Goal: Task Accomplishment & Management: Complete application form

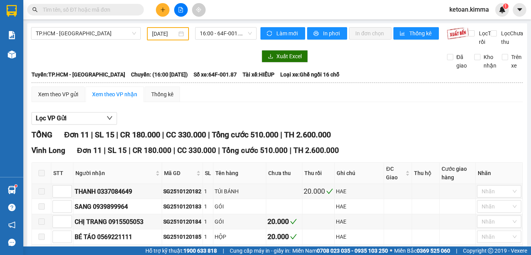
click at [116, 12] on input "text" at bounding box center [89, 9] width 92 height 9
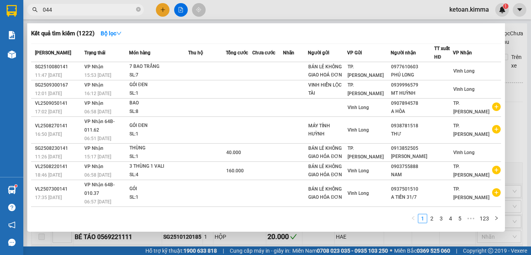
type input "044"
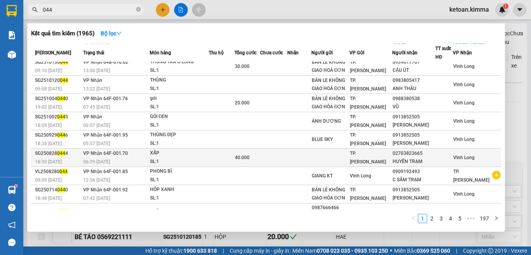
scroll to position [77, 0]
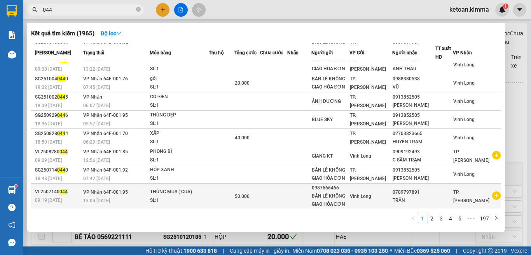
click at [174, 199] on div "SL: 1" at bounding box center [179, 201] width 58 height 9
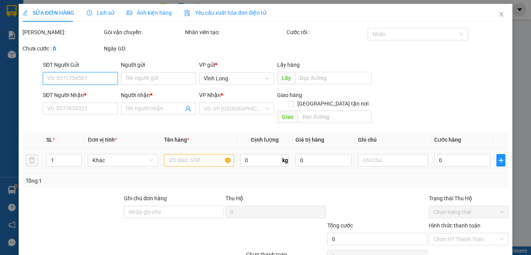
type input "0987666466"
type input "BÁN LẺ KHÔNG GIAO HÓA ĐƠN"
type input "0789797891"
type input "TRÂN"
type input "50.000"
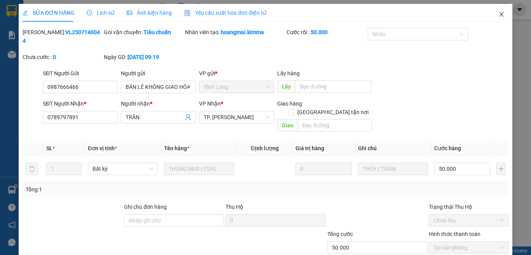
click at [498, 13] on icon "close" at bounding box center [501, 14] width 6 height 6
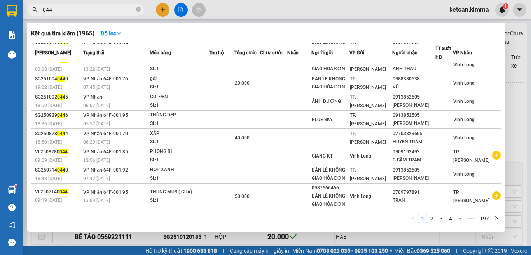
click at [94, 14] on span "044" at bounding box center [85, 10] width 117 height 12
click at [93, 10] on input "044" at bounding box center [89, 9] width 92 height 9
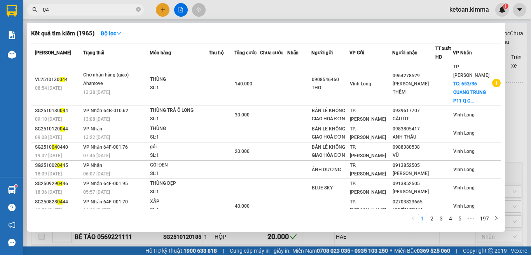
type input "0"
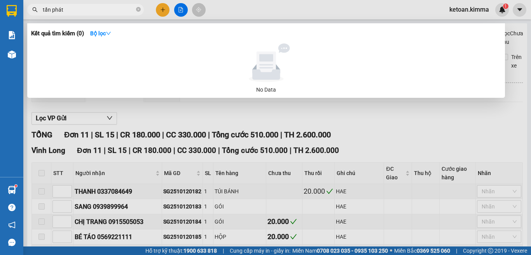
click at [83, 9] on input "tấn phát" at bounding box center [89, 9] width 92 height 9
type input "t"
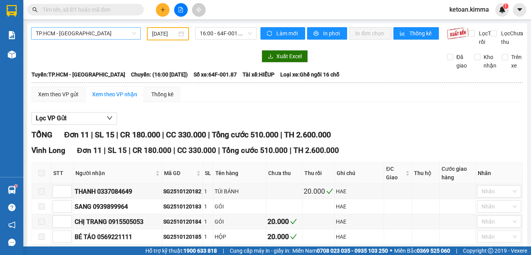
click at [109, 29] on span "TP.HCM - Vĩnh Long" at bounding box center [86, 34] width 100 height 12
drag, startPoint x: 181, startPoint y: 63, endPoint x: 79, endPoint y: 45, distance: 103.4
click at [181, 63] on div at bounding box center [143, 56] width 225 height 12
click at [101, 10] on input "text" at bounding box center [89, 9] width 92 height 9
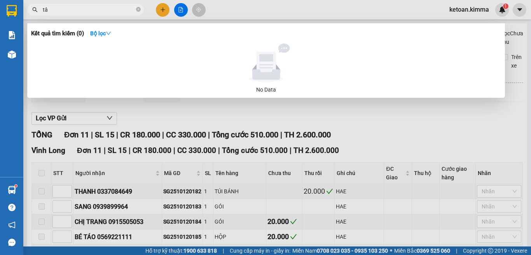
type input "t"
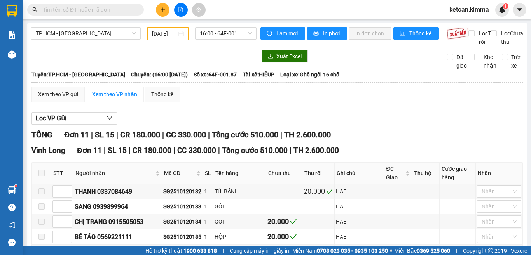
click at [75, 11] on input "text" at bounding box center [89, 9] width 92 height 9
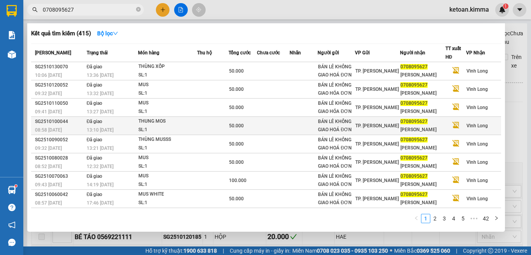
type input "0708095627"
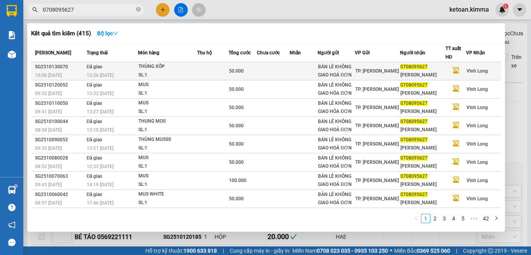
click at [153, 77] on div "SL: 1" at bounding box center [167, 75] width 58 height 9
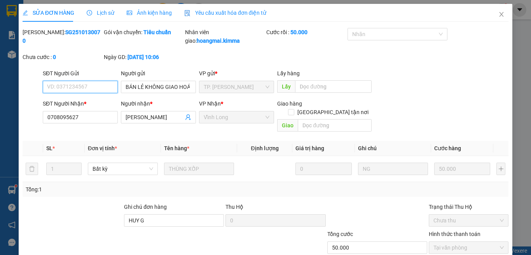
type input "BÁN LẺ KHÔNG GIAO HOÁ ĐƠN"
type input "0708095627"
type input "[PERSON_NAME]"
type input "HUY G"
type input "50.000"
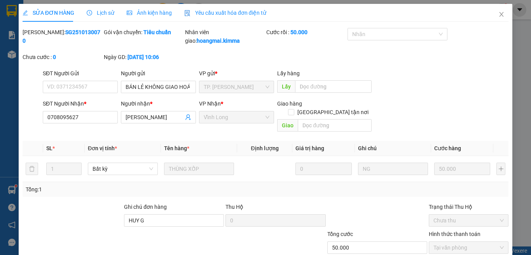
click at [140, 12] on span "Ảnh kiện hàng" at bounding box center [149, 13] width 45 height 6
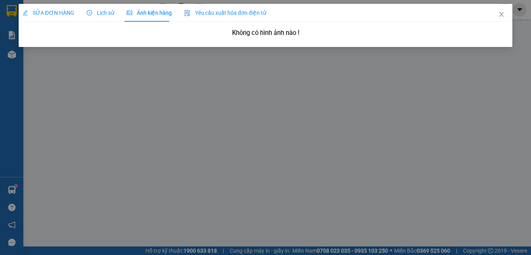
click at [220, 12] on span "Yêu cầu xuất hóa đơn điện tử" at bounding box center [225, 13] width 82 height 6
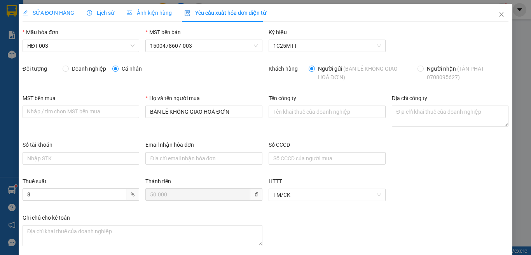
click at [57, 12] on span "SỬA ĐƠN HÀNG" at bounding box center [49, 13] width 52 height 6
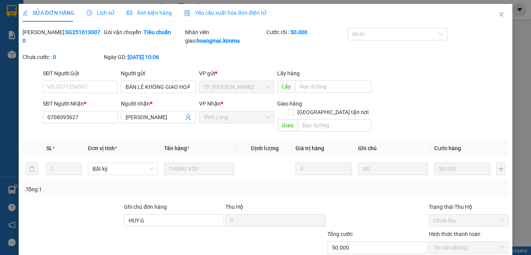
click at [49, 14] on span "SỬA ĐƠN HÀNG" at bounding box center [49, 13] width 52 height 6
click at [107, 14] on span "Lịch sử" at bounding box center [101, 13] width 28 height 6
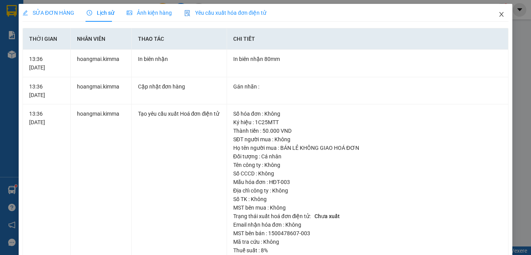
click at [499, 15] on icon "close" at bounding box center [501, 14] width 4 height 5
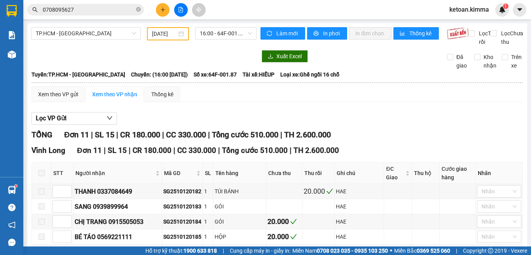
click at [156, 31] on input "12/10/2025" at bounding box center [164, 34] width 25 height 9
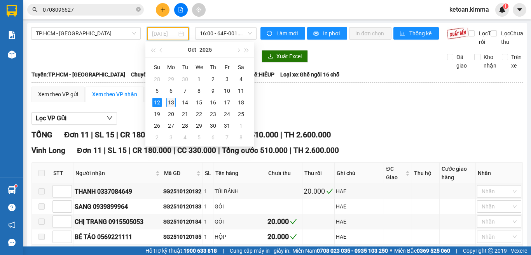
click at [168, 101] on div "13" at bounding box center [170, 102] width 9 height 9
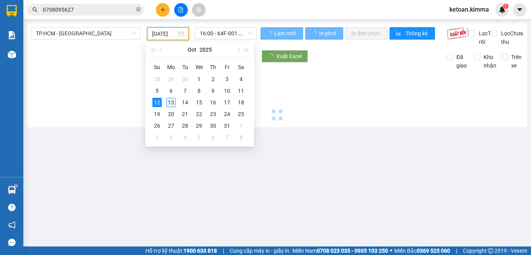
type input "13/10/2025"
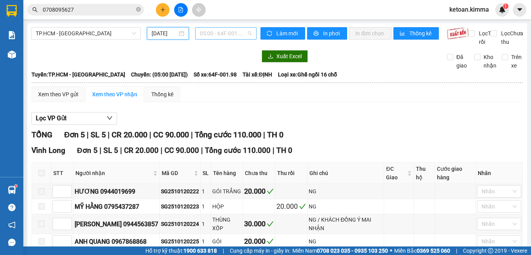
click at [245, 33] on span "05:00 - 64F-001.98" at bounding box center [226, 34] width 52 height 12
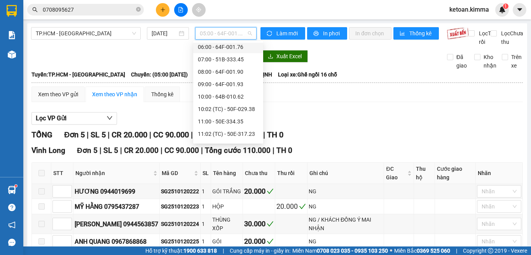
scroll to position [29, 0]
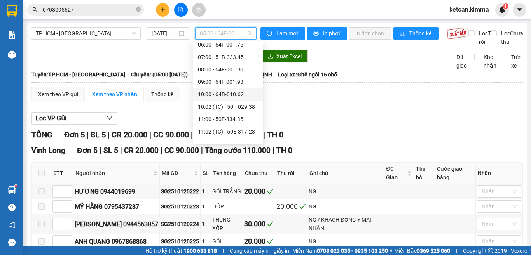
click at [231, 93] on div "10:00 - 64B-010.62" at bounding box center [228, 94] width 61 height 9
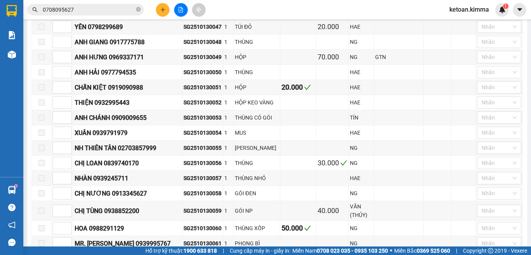
scroll to position [192, 0]
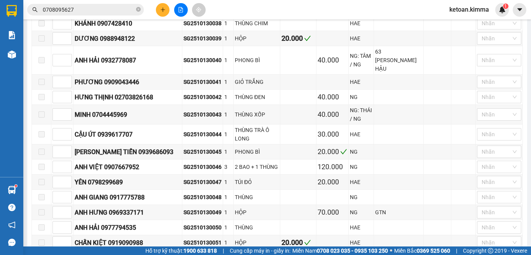
click at [94, 7] on input "0708095627" at bounding box center [89, 9] width 92 height 9
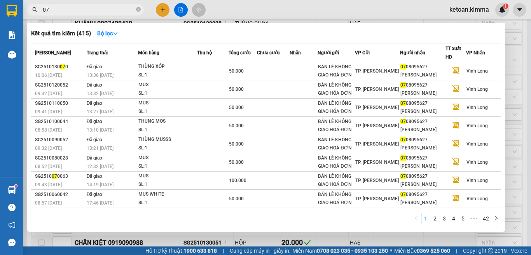
type input "0"
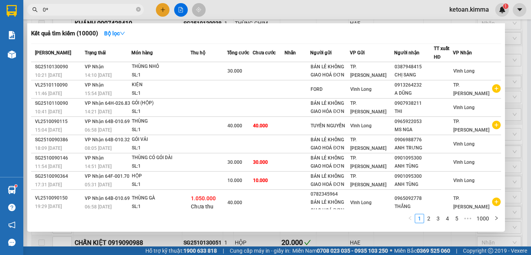
type input "0"
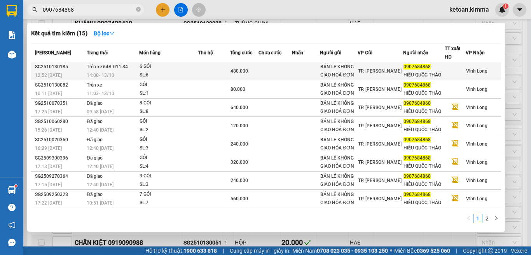
type input "0907684868"
click at [174, 69] on div "6 GÓI" at bounding box center [168, 67] width 58 height 9
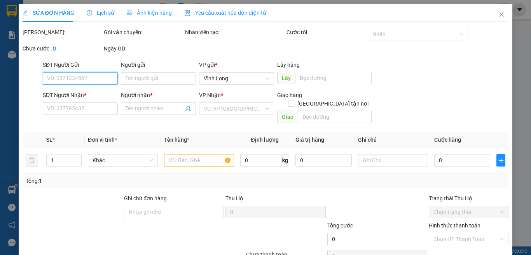
type input "BÁN LẺ KHÔNG GIAO HOÁ ĐƠN"
type input "0907684868"
type input "HIẾU QUỐC THẢO"
type input "480.000"
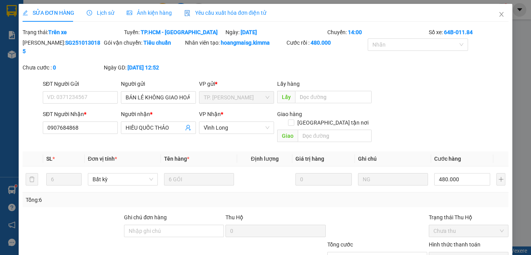
click at [106, 14] on span "Lịch sử" at bounding box center [101, 13] width 28 height 6
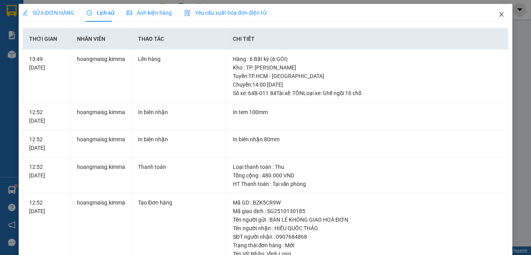
click at [498, 16] on icon "close" at bounding box center [501, 14] width 6 height 6
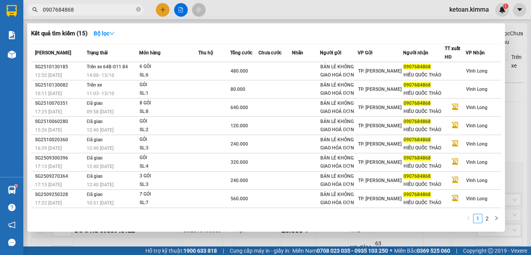
click at [96, 13] on input "0907684868" at bounding box center [89, 9] width 92 height 9
click at [287, 3] on div at bounding box center [265, 127] width 531 height 255
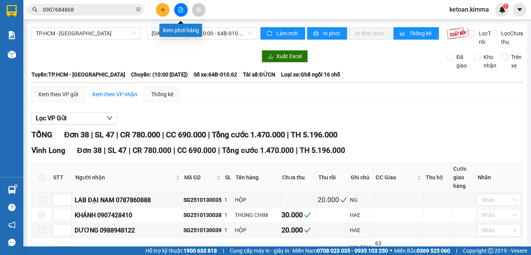
click at [179, 6] on button at bounding box center [181, 10] width 14 height 14
click at [230, 36] on span "10:00 - 64B-010.62" at bounding box center [226, 34] width 52 height 12
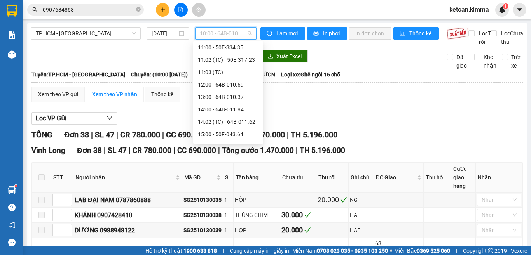
scroll to position [107, 0]
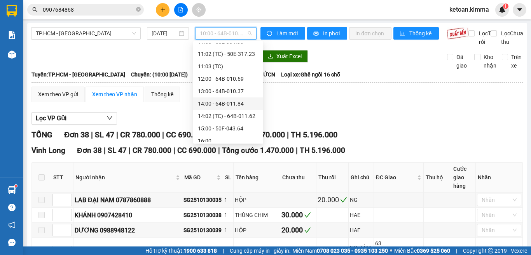
click at [234, 105] on div "14:00 - 64B-011.84" at bounding box center [228, 103] width 61 height 9
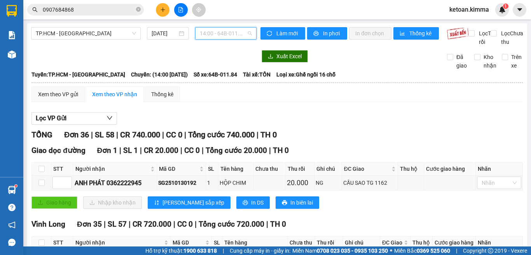
click at [219, 34] on span "14:00 - 64B-011.84" at bounding box center [226, 34] width 52 height 12
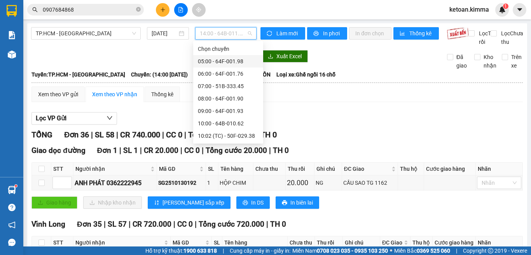
click at [216, 59] on div "05:00 - 64F-001.98" at bounding box center [228, 61] width 61 height 9
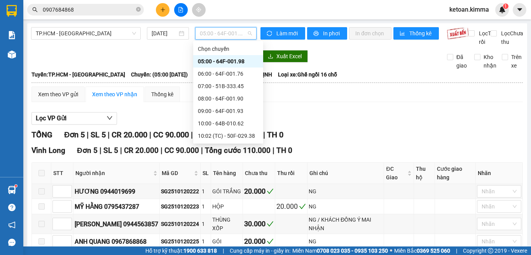
click at [239, 32] on span "05:00 - 64F-001.98" at bounding box center [226, 34] width 52 height 12
click at [232, 74] on div "06:00 - 64F-001.76" at bounding box center [228, 74] width 61 height 9
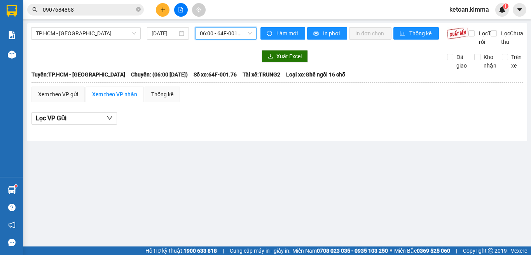
click at [234, 30] on span "06:00 - 64F-001.76" at bounding box center [226, 34] width 52 height 12
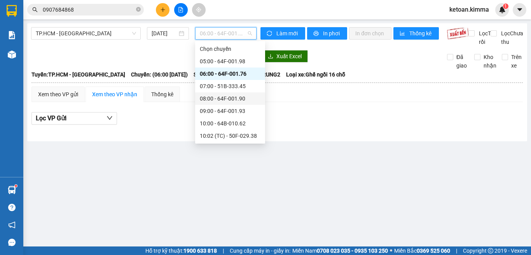
click at [233, 99] on div "08:00 - 64F-001.90" at bounding box center [230, 98] width 61 height 9
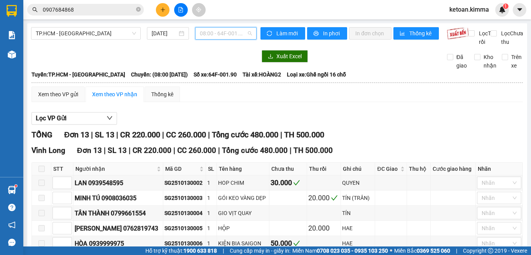
click at [238, 33] on span "08:00 - 64F-001.90" at bounding box center [226, 34] width 52 height 12
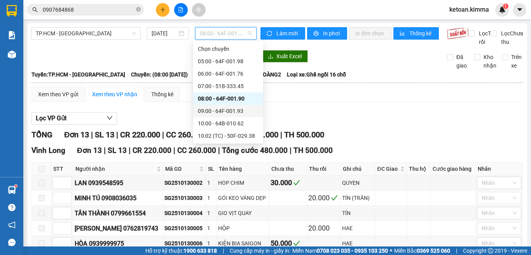
click at [232, 112] on div "09:00 - 64F-001.93" at bounding box center [228, 111] width 61 height 9
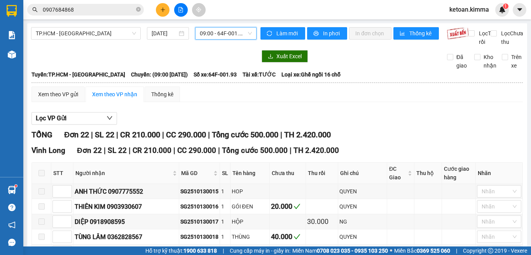
click at [237, 29] on span "09:00 - 64F-001.93" at bounding box center [226, 34] width 52 height 12
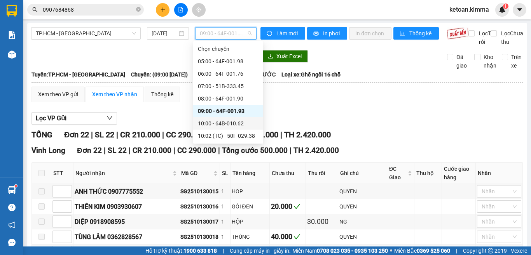
click at [236, 122] on div "10:00 - 64B-010.62" at bounding box center [228, 123] width 61 height 9
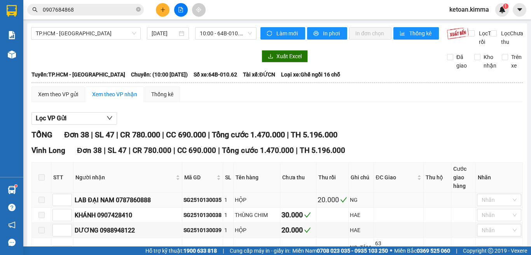
drag, startPoint x: 317, startPoint y: 201, endPoint x: 310, endPoint y: 204, distance: 7.4
click at [340, 200] on icon "check" at bounding box center [343, 200] width 7 height 7
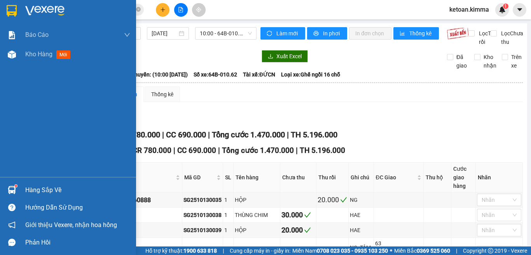
drag, startPoint x: 39, startPoint y: 55, endPoint x: 0, endPoint y: 253, distance: 202.4
click at [38, 55] on span "Kho hàng" at bounding box center [38, 54] width 27 height 7
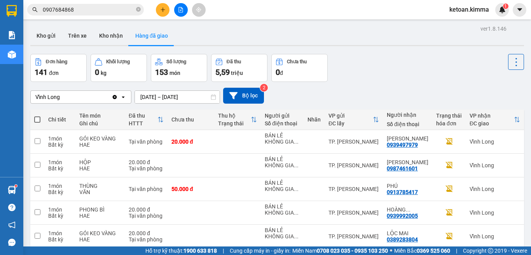
click at [74, 93] on div "Vĩnh Long" at bounding box center [71, 97] width 81 height 12
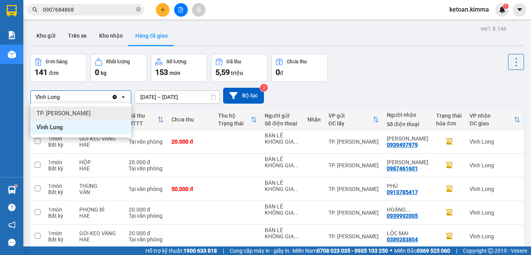
click at [61, 111] on span "TP. [PERSON_NAME]" at bounding box center [64, 114] width 54 height 8
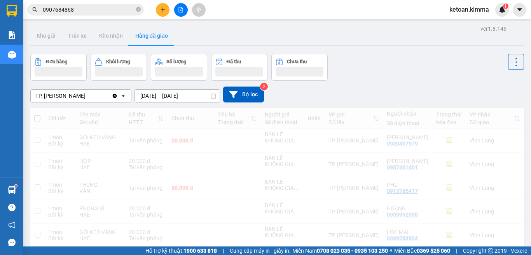
click at [181, 97] on input "08/10/2025 – 08/10/2025" at bounding box center [177, 96] width 85 height 12
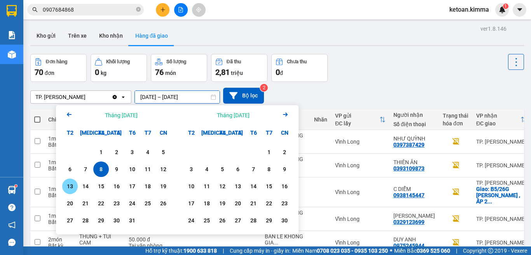
click at [68, 186] on div "13" at bounding box center [69, 186] width 11 height 9
click at [196, 99] on input "13/10/2025 – / /" at bounding box center [177, 97] width 85 height 12
click at [70, 189] on div "13" at bounding box center [69, 186] width 11 height 9
type input "[DATE] – [DATE]"
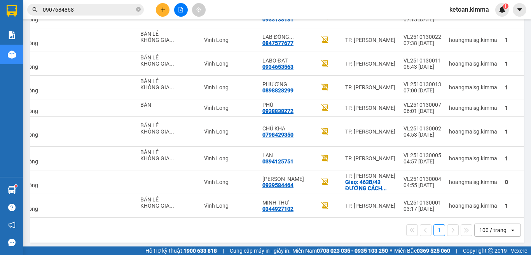
scroll to position [0, 141]
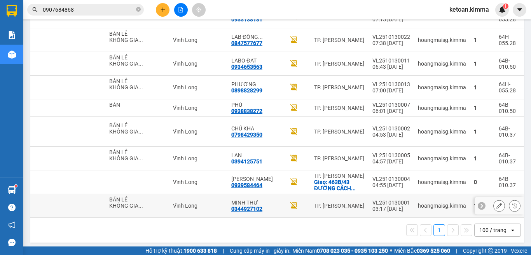
click at [496, 203] on icon at bounding box center [498, 205] width 5 height 5
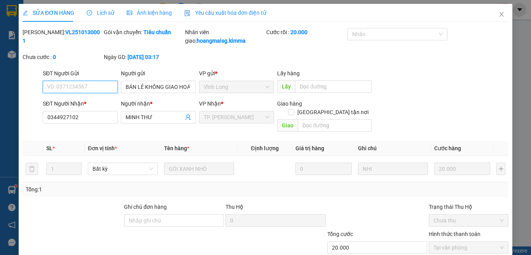
type input "BÁN LẺ KHÔNG GIAO HOÁ ĐƠN"
type input "0344927102"
type input "MINH THƯ"
type input "20.000"
click at [198, 12] on span "Yêu cầu xuất hóa đơn điện tử" at bounding box center [225, 13] width 82 height 6
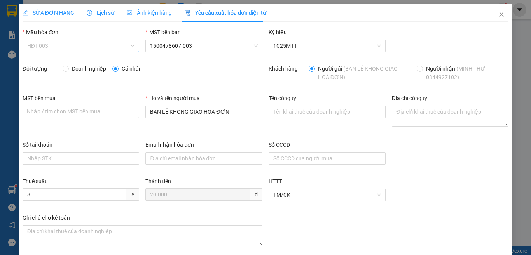
click at [61, 47] on span "HĐT-003" at bounding box center [81, 46] width 108 height 12
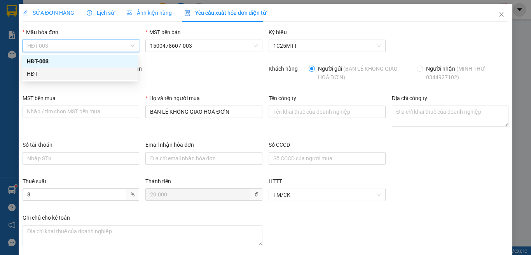
click at [31, 71] on div "HĐT" at bounding box center [80, 74] width 106 height 9
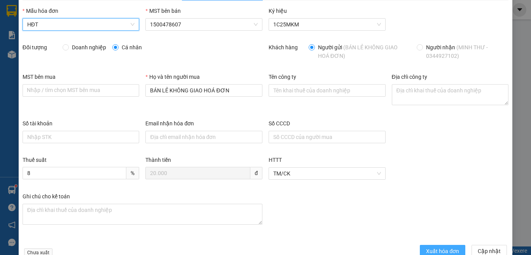
scroll to position [41, 0]
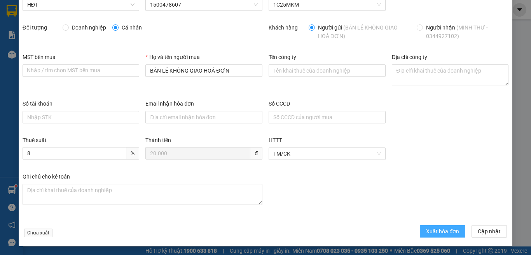
click at [432, 230] on span "Xuất hóa đơn" at bounding box center [442, 231] width 33 height 9
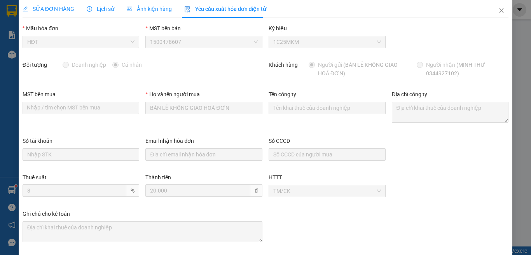
scroll to position [0, 0]
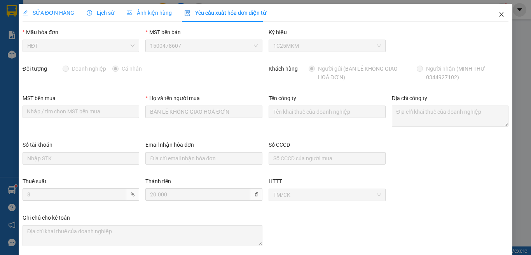
click at [498, 13] on icon "close" at bounding box center [501, 14] width 6 height 6
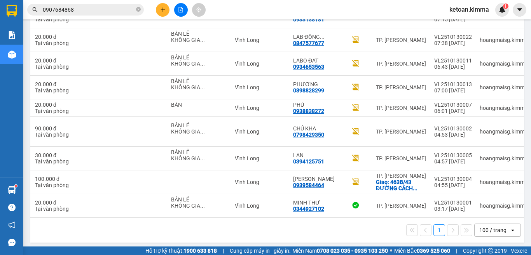
scroll to position [0, 141]
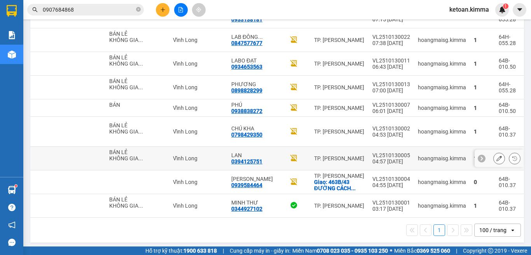
click at [496, 156] on icon at bounding box center [498, 158] width 5 height 5
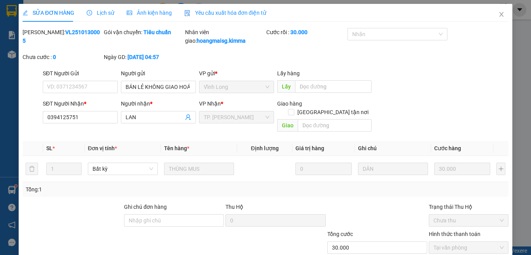
drag, startPoint x: 234, startPoint y: 10, endPoint x: 1, endPoint y: 21, distance: 233.4
click at [233, 10] on span "Yêu cầu xuất hóa đơn điện tử" at bounding box center [225, 13] width 82 height 6
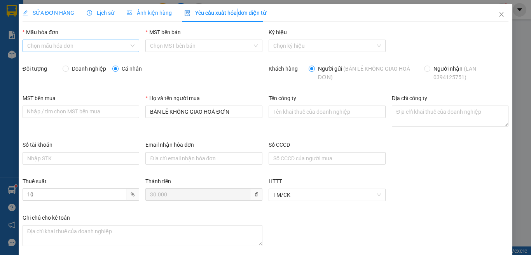
type input "8"
click at [60, 44] on span "4900" at bounding box center [81, 46] width 108 height 12
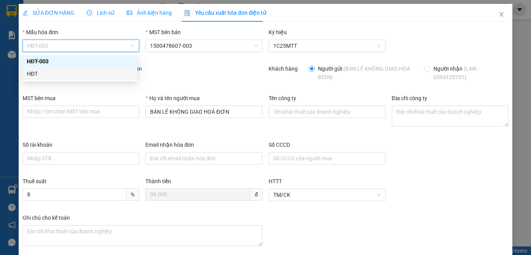
click at [33, 73] on div "HĐT" at bounding box center [80, 74] width 106 height 9
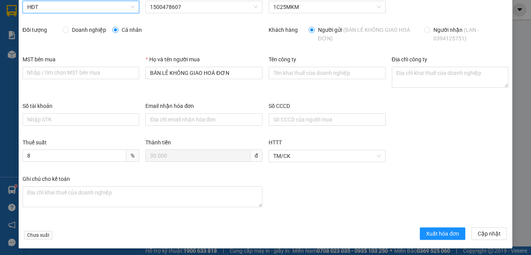
scroll to position [41, 0]
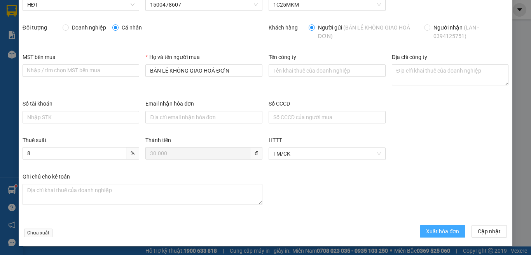
click at [426, 232] on span "Xuất hóa đơn" at bounding box center [442, 231] width 33 height 9
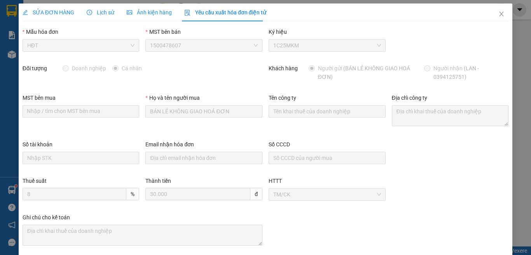
scroll to position [0, 0]
click at [499, 15] on icon "close" at bounding box center [501, 14] width 4 height 5
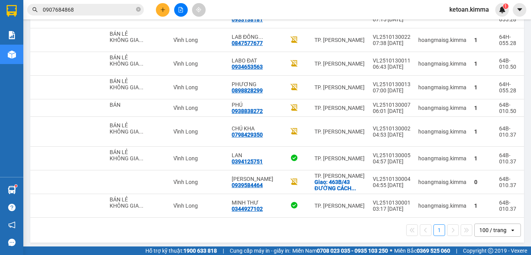
scroll to position [0, 141]
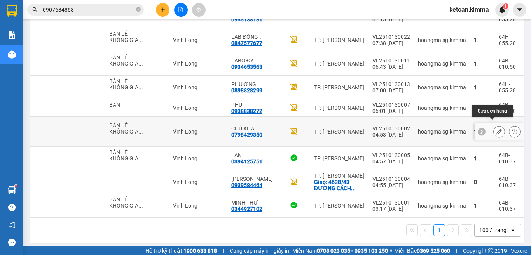
click at [496, 129] on icon at bounding box center [498, 131] width 5 height 5
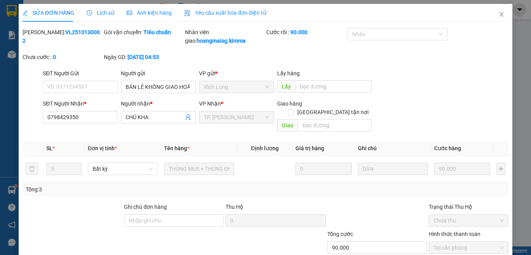
type input "BÁN LẺ KHÔNG GIAO HOÁ ĐƠN"
type input "0798429350"
type input "CHÚ KHA"
type input "90.000"
click at [216, 10] on span "Yêu cầu xuất hóa đơn điện tử" at bounding box center [225, 13] width 82 height 6
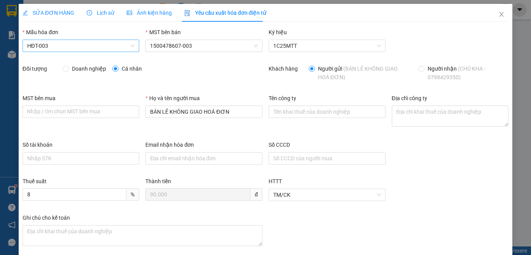
click at [65, 46] on span "HĐT-003" at bounding box center [81, 46] width 108 height 12
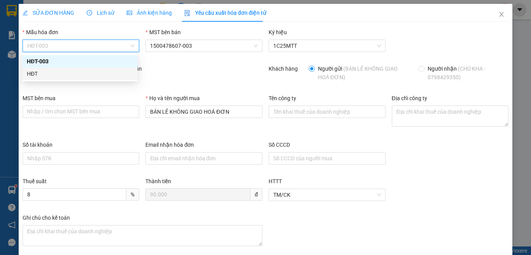
click at [31, 73] on div "HĐT" at bounding box center [80, 74] width 106 height 9
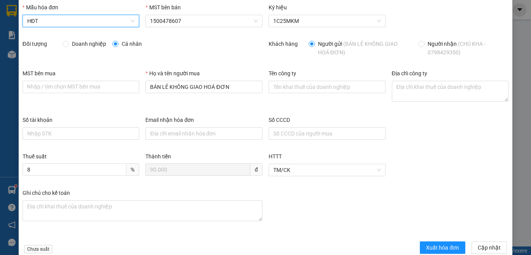
scroll to position [41, 0]
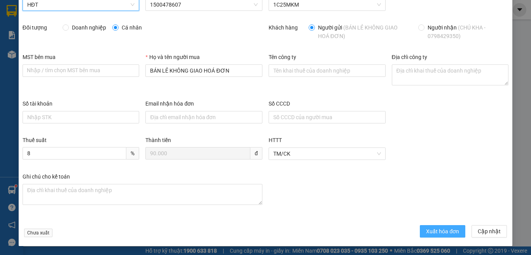
click at [438, 230] on span "Xuất hóa đơn" at bounding box center [442, 231] width 33 height 9
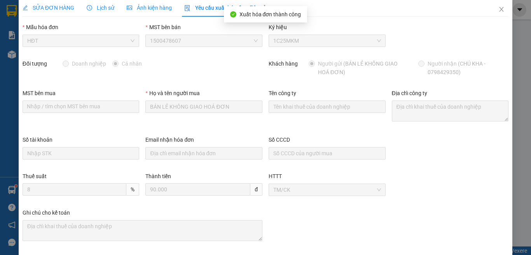
scroll to position [0, 0]
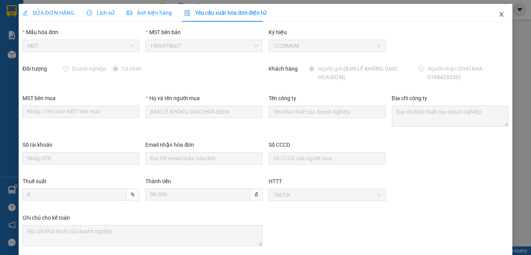
click at [498, 14] on icon "close" at bounding box center [501, 14] width 6 height 6
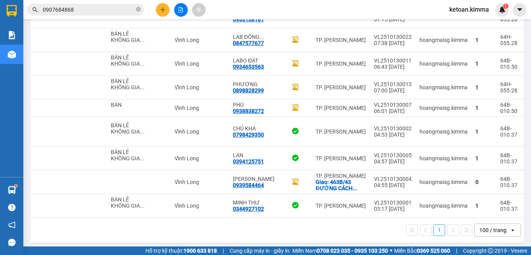
scroll to position [0, 141]
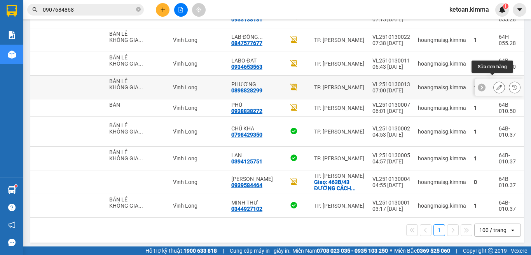
click at [496, 85] on icon at bounding box center [498, 87] width 5 height 5
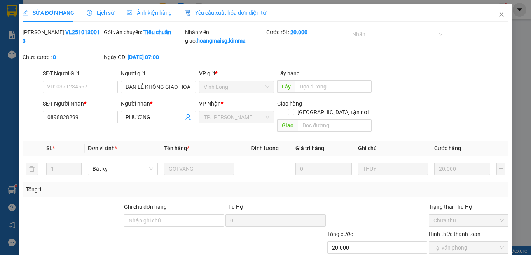
type input "BÁN LẺ KHÔNG GIAO HOÁ ĐƠN"
type input "0898828299"
type input "PHƯƠNG"
type input "20.000"
click at [216, 15] on span "Yêu cầu xuất hóa đơn điện tử" at bounding box center [225, 13] width 82 height 6
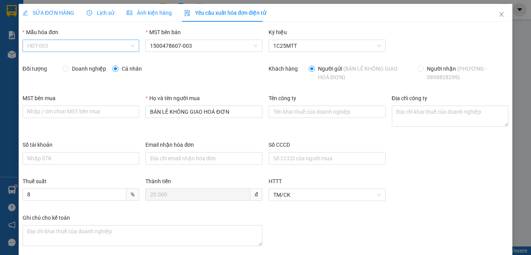
click at [52, 45] on span "HĐT-003" at bounding box center [81, 46] width 108 height 12
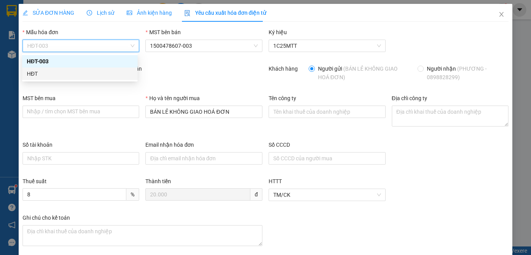
click at [36, 73] on div "HĐT" at bounding box center [80, 74] width 106 height 9
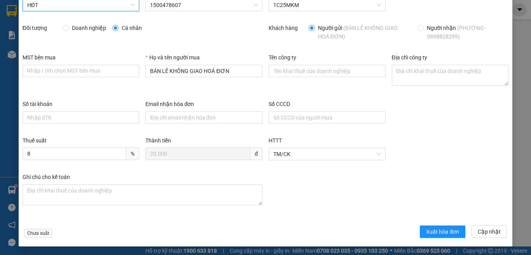
scroll to position [41, 0]
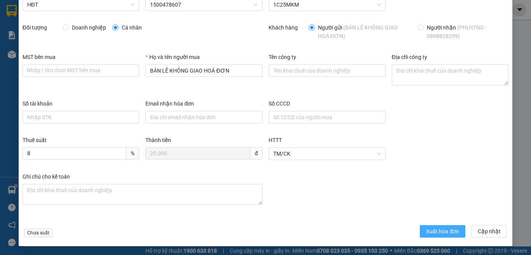
click at [439, 234] on span "Xuất hóa đơn" at bounding box center [442, 231] width 33 height 9
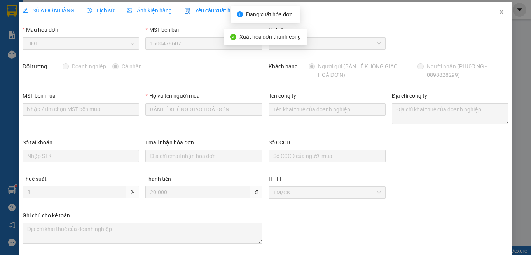
scroll to position [0, 0]
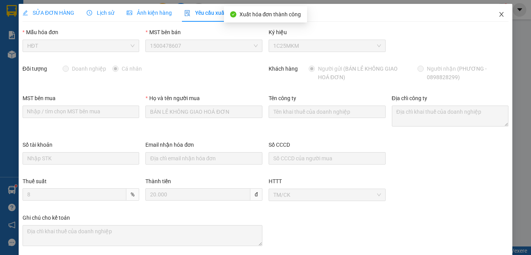
click at [499, 14] on icon "close" at bounding box center [501, 14] width 4 height 5
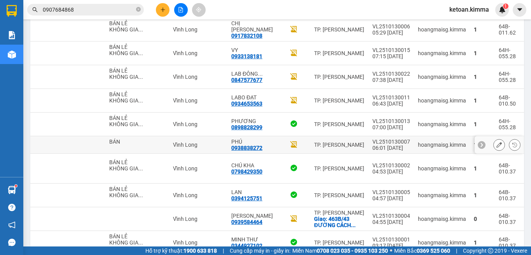
scroll to position [951, 0]
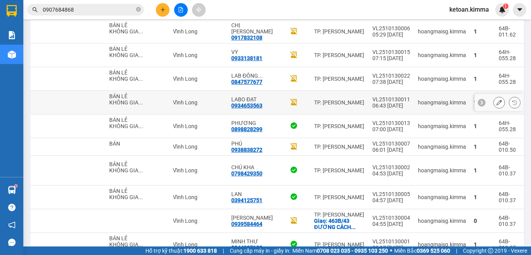
click at [496, 100] on icon at bounding box center [498, 102] width 5 height 5
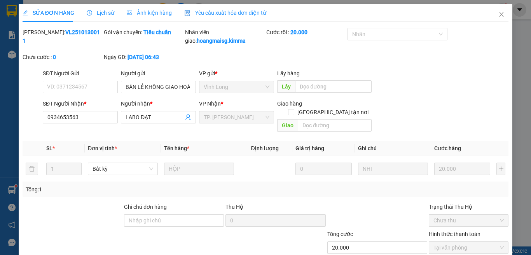
type input "BÁN LẺ KHÔNG GIAO HOÁ ĐƠN"
type input "0934653563"
type input "LABO ĐẠT"
type input "20.000"
click at [227, 13] on span "Yêu cầu xuất hóa đơn điện tử" at bounding box center [225, 13] width 82 height 6
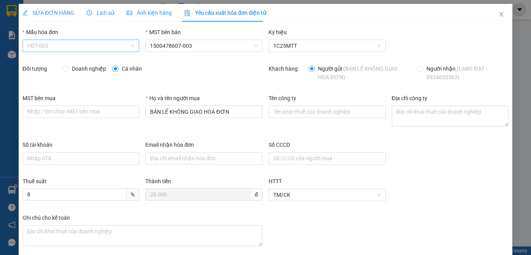
click at [63, 49] on span "HĐT-003" at bounding box center [81, 46] width 108 height 12
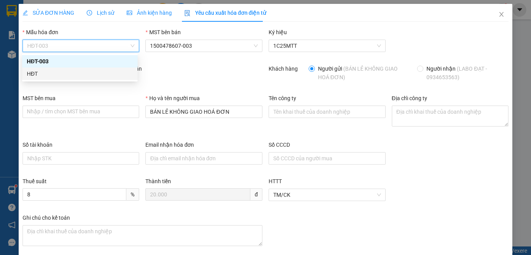
click at [37, 74] on div "HĐT" at bounding box center [80, 74] width 106 height 9
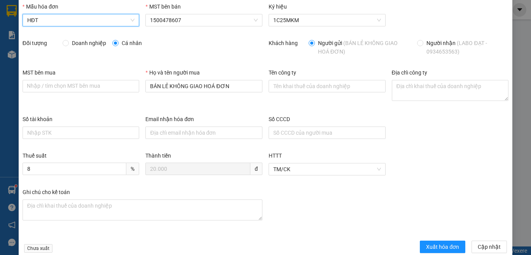
scroll to position [41, 0]
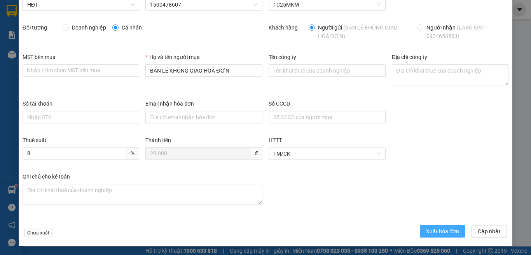
click at [428, 232] on span "Xuất hóa đơn" at bounding box center [442, 231] width 33 height 9
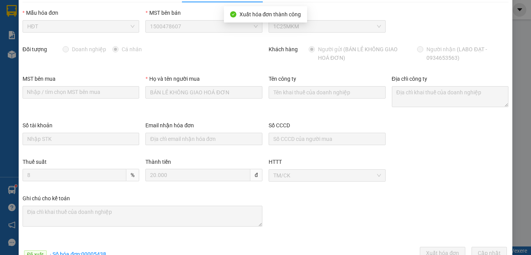
scroll to position [0, 0]
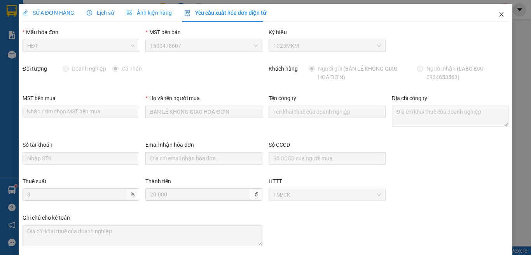
click at [499, 14] on icon "close" at bounding box center [501, 14] width 4 height 5
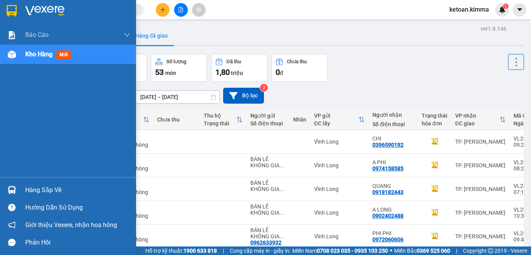
click at [39, 55] on span "Kho hàng" at bounding box center [38, 54] width 27 height 7
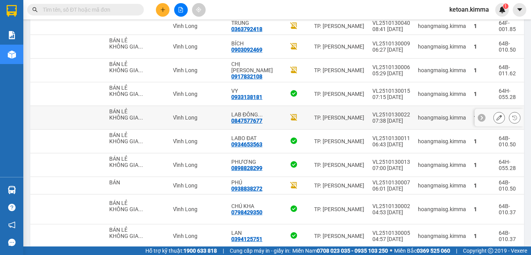
scroll to position [835, 0]
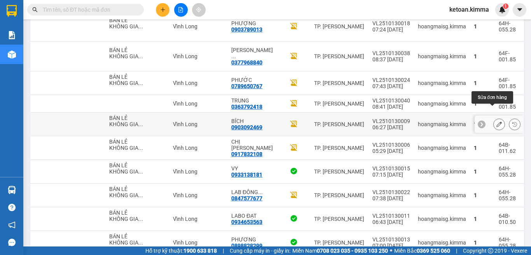
click at [496, 122] on icon at bounding box center [498, 124] width 5 height 5
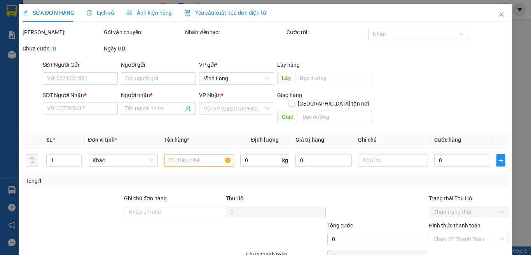
type input "BÁN LẺ KHÔNG GIAO HOÁ ĐƠN"
type input "0903092469"
type input "BÍCH"
type input "30.000"
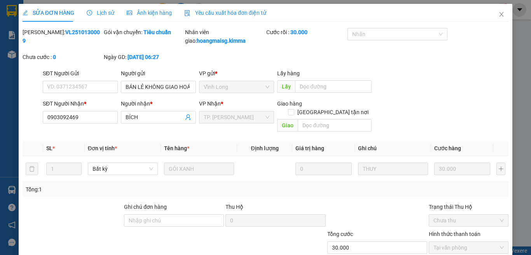
click at [217, 13] on span "Yêu cầu xuất hóa đơn điện tử" at bounding box center [225, 13] width 82 height 6
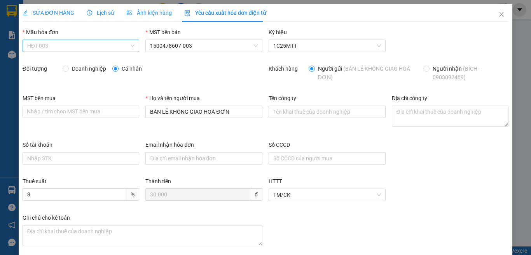
drag, startPoint x: 58, startPoint y: 45, endPoint x: 53, endPoint y: 51, distance: 7.8
click at [59, 45] on span "HĐT-003" at bounding box center [81, 46] width 108 height 12
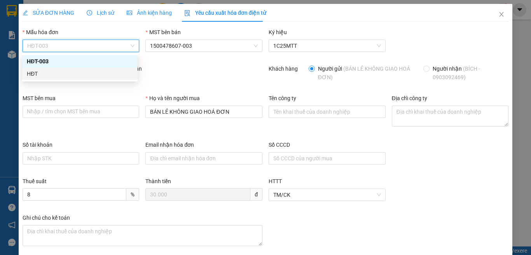
click at [31, 72] on div "HĐT" at bounding box center [80, 74] width 106 height 9
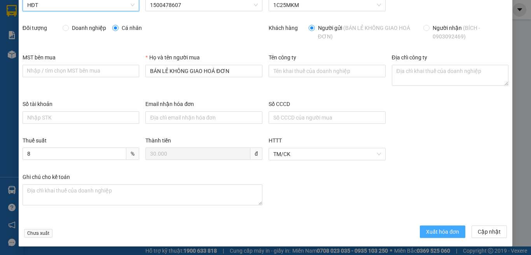
scroll to position [41, 0]
click at [430, 229] on span "Xuất hóa đơn" at bounding box center [442, 231] width 33 height 9
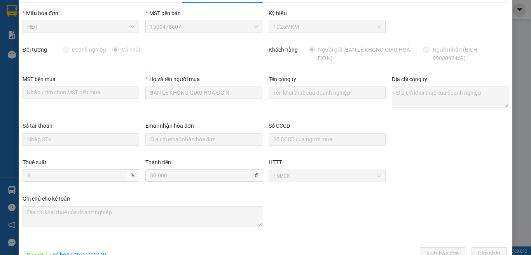
scroll to position [0, 0]
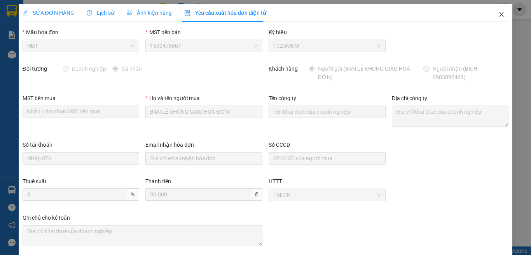
drag, startPoint x: 494, startPoint y: 14, endPoint x: 521, endPoint y: 75, distance: 66.4
click at [498, 14] on icon "close" at bounding box center [501, 14] width 6 height 6
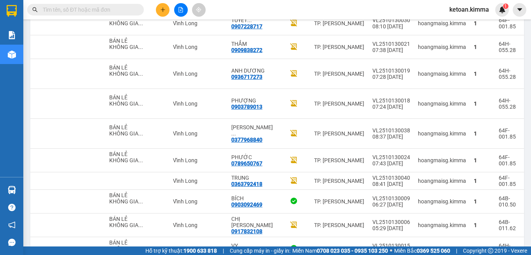
scroll to position [757, 0]
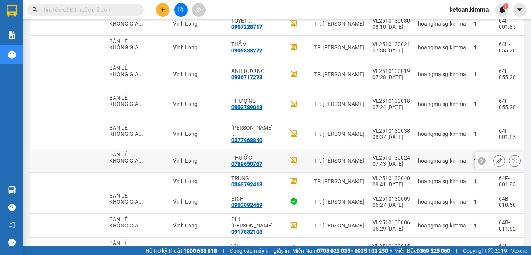
click at [496, 158] on icon at bounding box center [498, 160] width 5 height 5
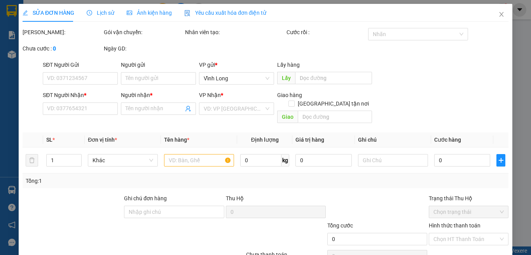
type input "BÁN LẺ KHÔNG GIAO HOÁ ĐƠN"
type input "0789650767"
type input "PHƯỚC"
type input "30.000"
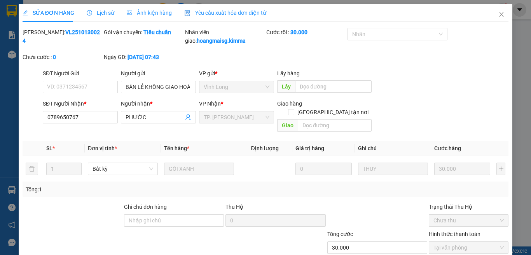
drag, startPoint x: 207, startPoint y: 11, endPoint x: 153, endPoint y: 21, distance: 54.0
click at [207, 11] on span "Yêu cầu xuất hóa đơn điện tử" at bounding box center [225, 13] width 82 height 6
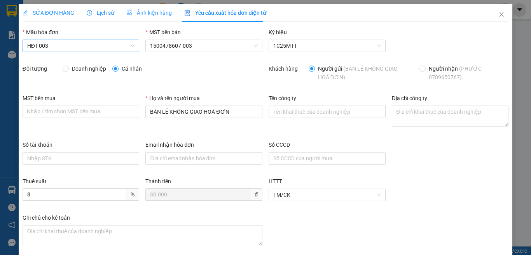
click at [69, 46] on span "HĐT-003" at bounding box center [81, 46] width 108 height 12
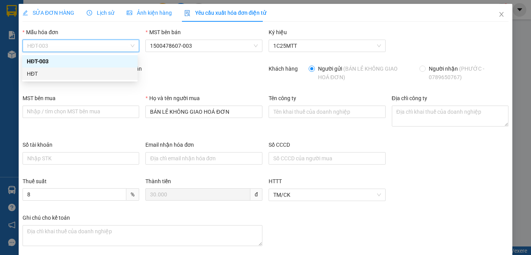
click at [33, 72] on div "HĐT" at bounding box center [80, 74] width 106 height 9
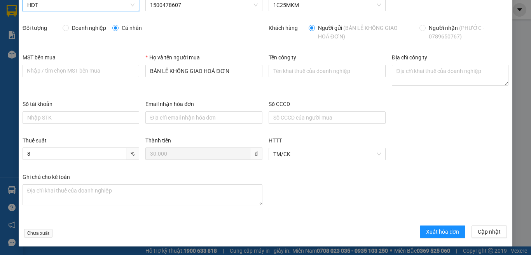
scroll to position [41, 0]
click at [426, 232] on span "Xuất hóa đơn" at bounding box center [442, 231] width 33 height 9
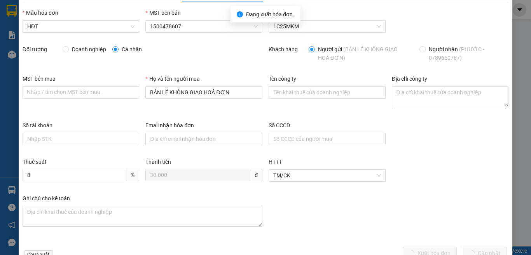
scroll to position [0, 0]
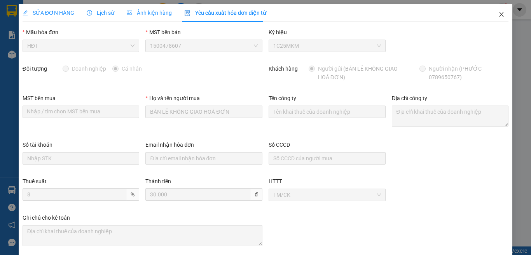
click at [498, 14] on icon "close" at bounding box center [501, 14] width 6 height 6
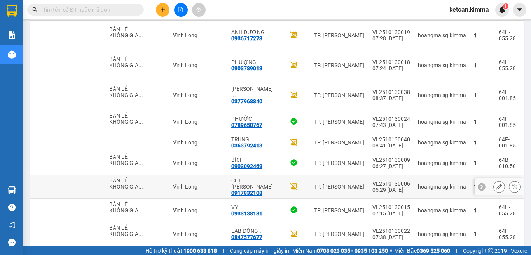
scroll to position [757, 0]
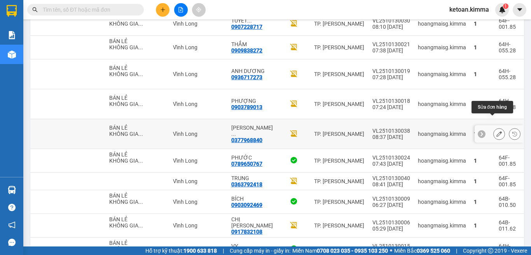
click at [493, 127] on button at bounding box center [498, 134] width 11 height 14
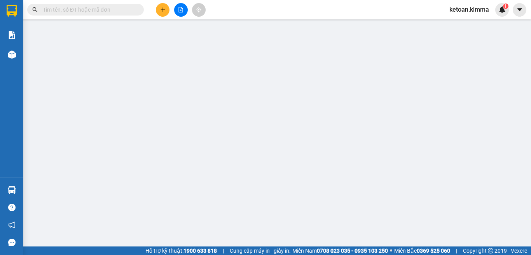
type input "BÁN LẺ KHÔNG GIAO HOÁ ĐƠN"
type input "0377968840"
type input "[PERSON_NAME]"
type input "30.000"
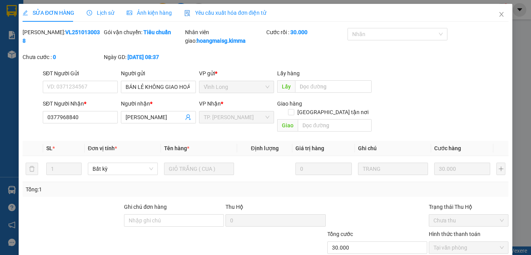
click at [225, 12] on span "Yêu cầu xuất hóa đơn điện tử" at bounding box center [225, 13] width 82 height 6
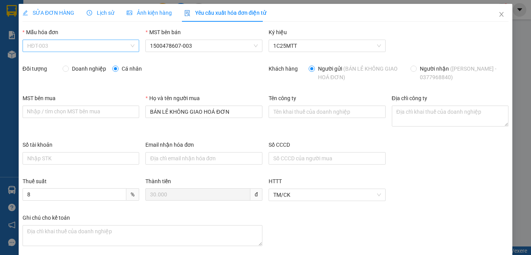
drag, startPoint x: 59, startPoint y: 44, endPoint x: 51, endPoint y: 49, distance: 9.8
click at [59, 44] on span "HĐT-003" at bounding box center [81, 46] width 108 height 12
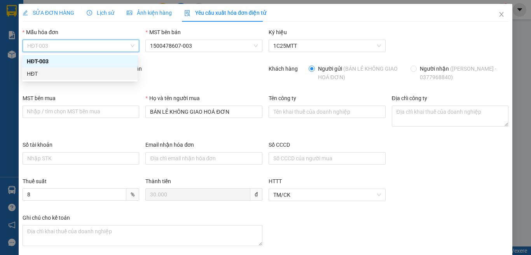
click at [40, 73] on div "HĐT" at bounding box center [80, 74] width 106 height 9
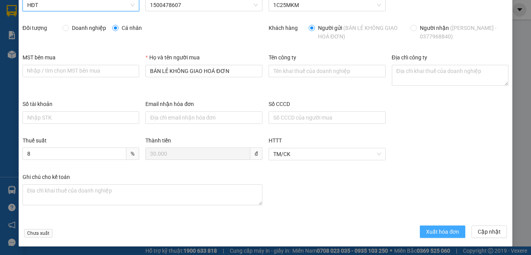
scroll to position [41, 0]
click at [426, 231] on span "Xuất hóa đơn" at bounding box center [442, 231] width 33 height 9
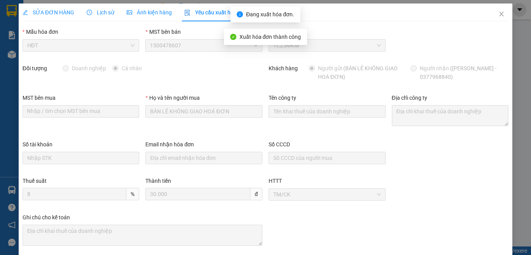
scroll to position [0, 0]
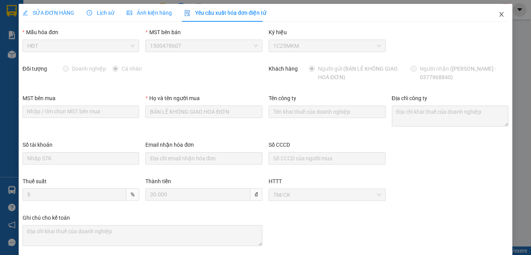
drag, startPoint x: 492, startPoint y: 14, endPoint x: 493, endPoint y: 10, distance: 4.0
click at [493, 10] on span "Close" at bounding box center [501, 15] width 22 height 22
click at [495, 13] on div "ketoan.kimma 1" at bounding box center [476, 10] width 66 height 14
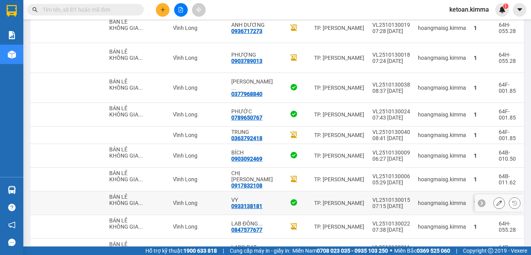
scroll to position [718, 0]
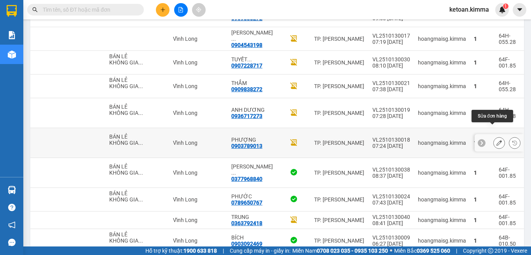
click at [496, 140] on icon at bounding box center [498, 142] width 5 height 5
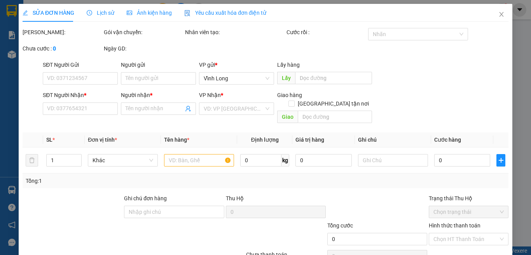
type input "BÁN LẺ KHÔNG GIAO HOÁ ĐƠN"
type input "0903789013"
type input "PHƯỢNG"
type input "40.000"
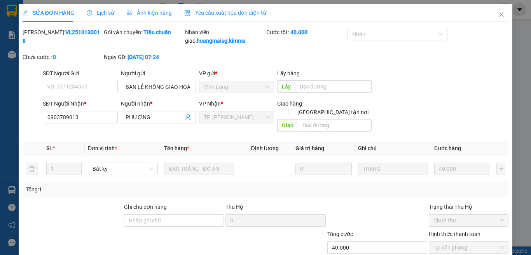
click at [210, 7] on div "Yêu cầu xuất hóa đơn điện tử" at bounding box center [225, 13] width 82 height 18
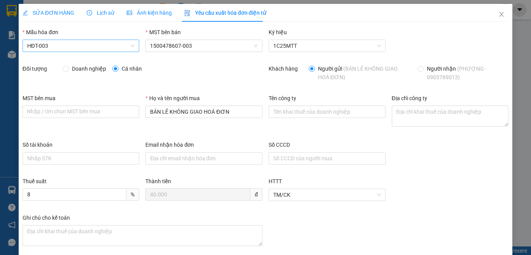
click at [46, 44] on span "HĐT-003" at bounding box center [81, 46] width 108 height 12
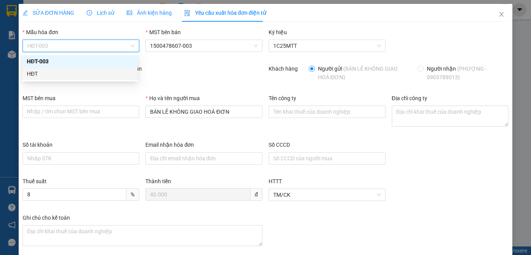
click at [33, 75] on div "HĐT" at bounding box center [80, 74] width 106 height 9
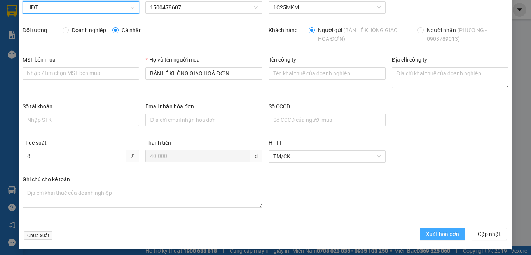
scroll to position [41, 0]
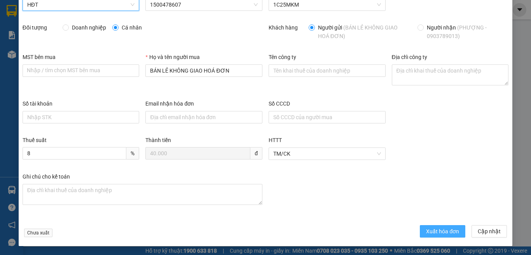
click at [431, 231] on span "Xuất hóa đơn" at bounding box center [442, 231] width 33 height 9
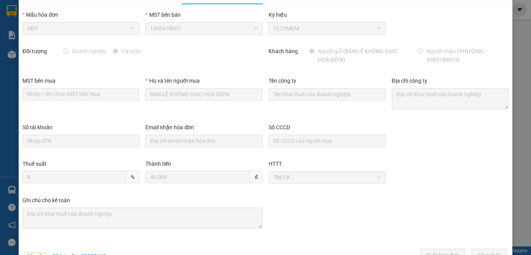
scroll to position [0, 0]
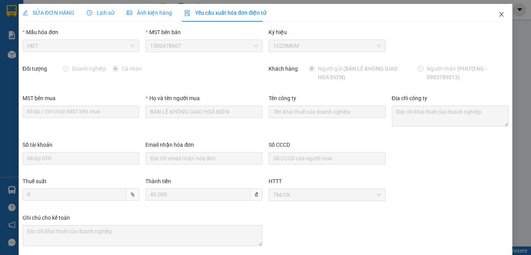
drag, startPoint x: 493, startPoint y: 13, endPoint x: 523, endPoint y: 85, distance: 77.9
click at [498, 14] on icon "close" at bounding box center [501, 14] width 6 height 6
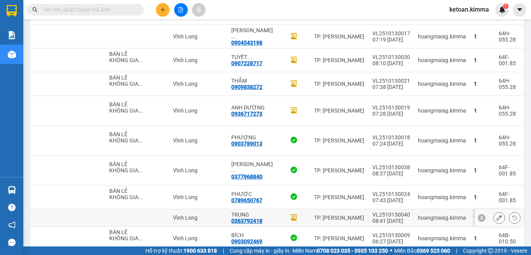
scroll to position [679, 0]
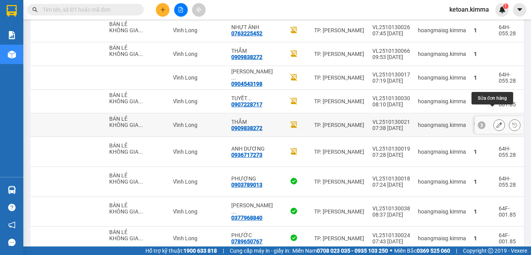
click at [496, 122] on icon at bounding box center [498, 124] width 5 height 5
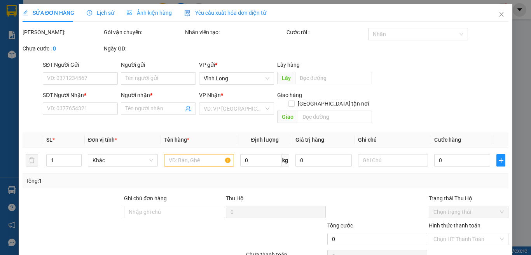
type input "BÁN LẺ KHÔNG GIAO HOÁ ĐƠN"
type input "0909838272"
type input "THẮM"
type input "20.000"
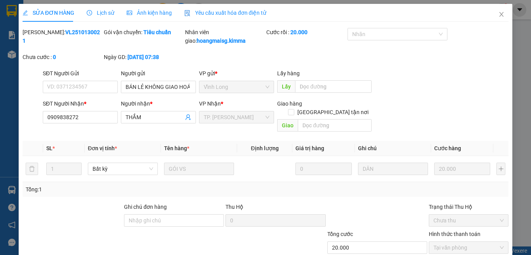
click at [218, 15] on span "Yêu cầu xuất hóa đơn điện tử" at bounding box center [225, 13] width 82 height 6
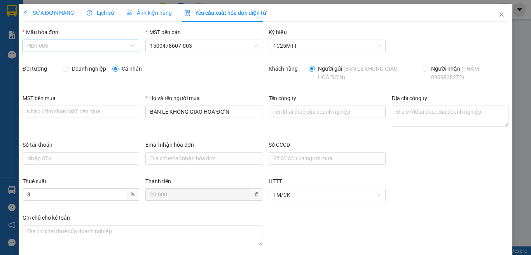
click at [70, 45] on span "HĐT-003" at bounding box center [81, 46] width 108 height 12
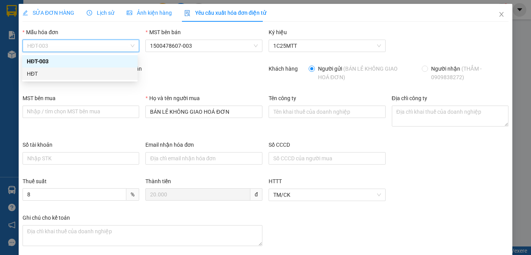
drag, startPoint x: 29, startPoint y: 72, endPoint x: 38, endPoint y: 72, distance: 9.7
click at [29, 72] on div "HĐT" at bounding box center [80, 74] width 106 height 9
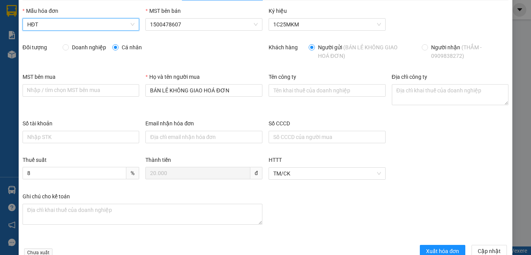
scroll to position [41, 0]
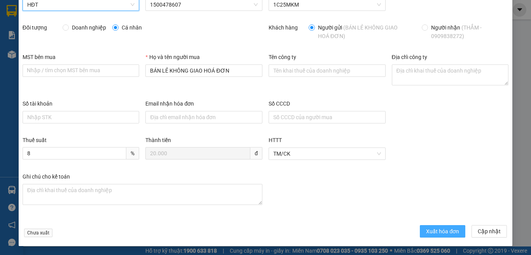
click at [446, 231] on span "Xuất hóa đơn" at bounding box center [442, 231] width 33 height 9
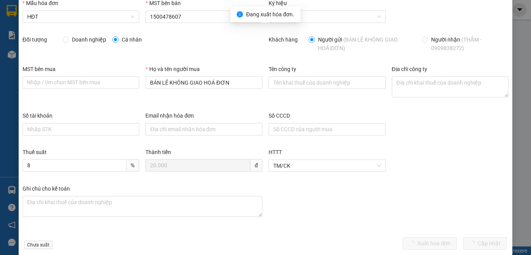
scroll to position [0, 0]
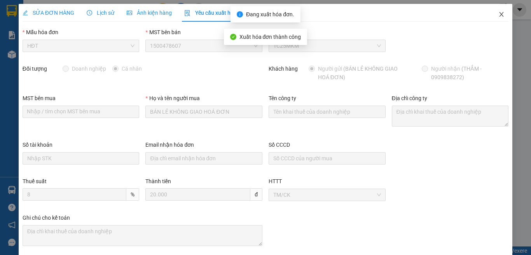
click at [499, 16] on icon "close" at bounding box center [501, 14] width 4 height 5
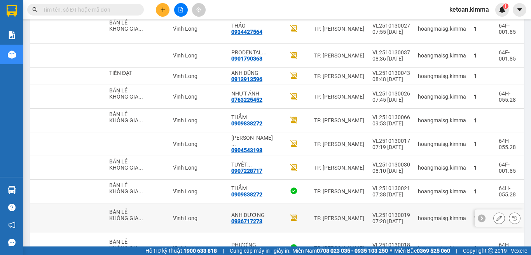
scroll to position [563, 0]
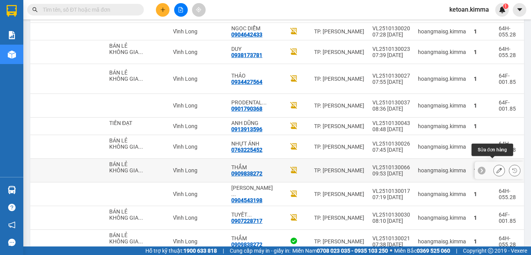
click at [496, 168] on icon at bounding box center [498, 170] width 5 height 5
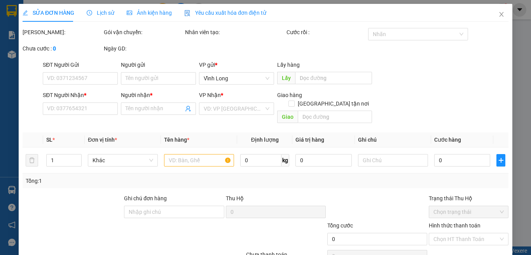
type input "BÁN LẺ KHÔNG GIAO HOÁ ĐƠN"
type input "0909838272"
type input "THẮM"
type input "20.000"
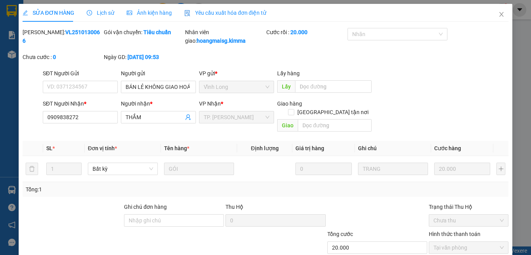
click at [213, 16] on span "Yêu cầu xuất hóa đơn điện tử" at bounding box center [225, 13] width 82 height 6
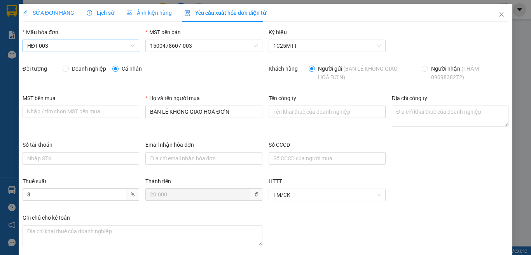
click at [77, 43] on span "HĐT-003" at bounding box center [81, 46] width 108 height 12
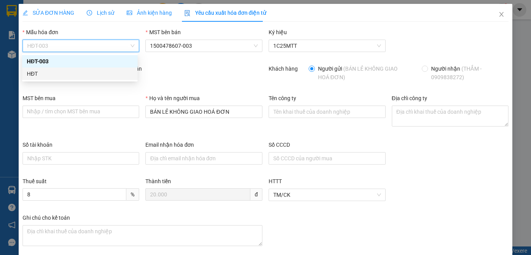
drag, startPoint x: 37, startPoint y: 73, endPoint x: 50, endPoint y: 72, distance: 13.3
click at [38, 73] on div "HĐT" at bounding box center [80, 74] width 106 height 9
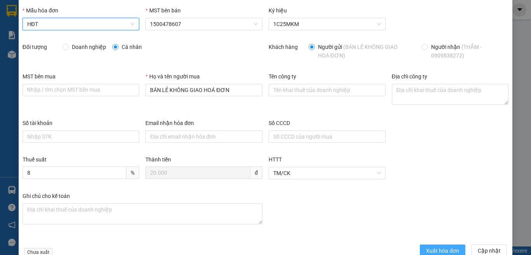
scroll to position [41, 0]
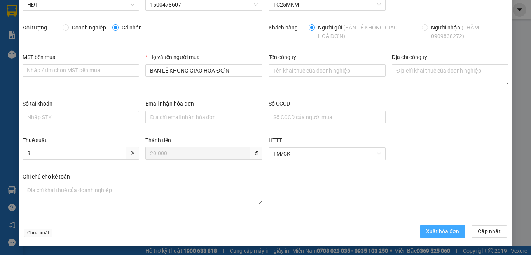
click at [433, 230] on span "Xuất hóa đơn" at bounding box center [442, 231] width 33 height 9
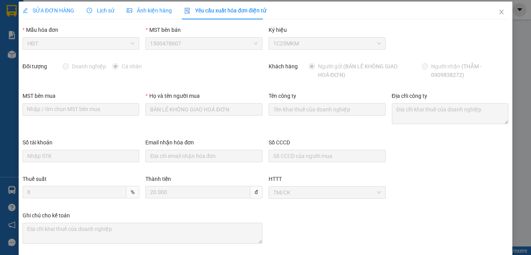
scroll to position [0, 0]
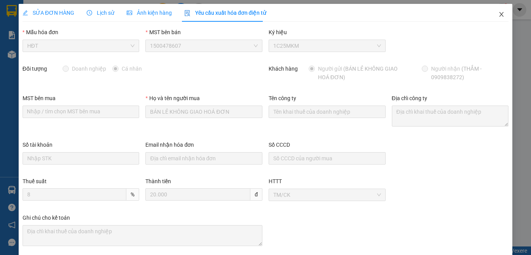
drag, startPoint x: 496, startPoint y: 16, endPoint x: 485, endPoint y: 23, distance: 13.1
click at [498, 16] on icon "close" at bounding box center [501, 14] width 6 height 6
click at [494, 15] on div "ketoan.kimma 1" at bounding box center [476, 10] width 66 height 14
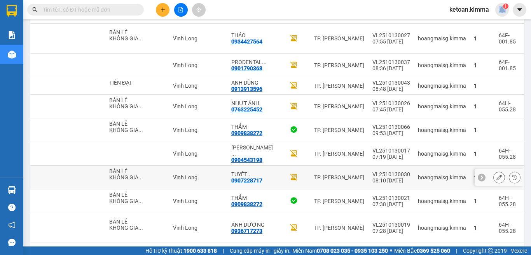
scroll to position [563, 0]
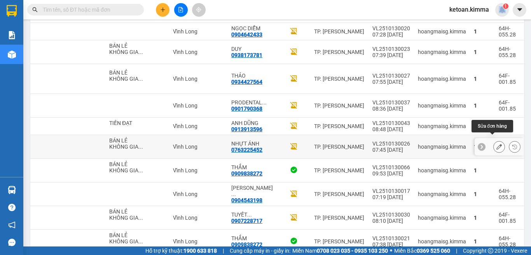
click at [496, 144] on icon at bounding box center [498, 146] width 5 height 5
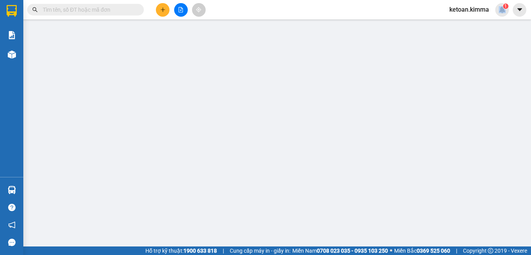
type input "BÁN LẺ KHÔNG GIAO HOÁ ĐƠN"
type input "0763225452"
type input "NHỰT ÁNH"
type input "20.000"
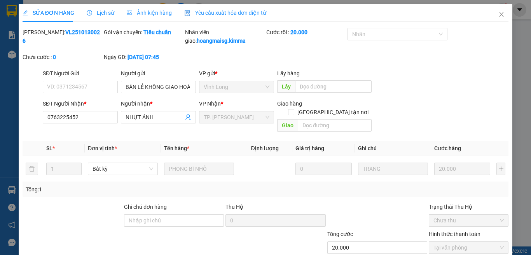
click at [206, 8] on div "Yêu cầu xuất hóa đơn điện tử" at bounding box center [225, 13] width 82 height 18
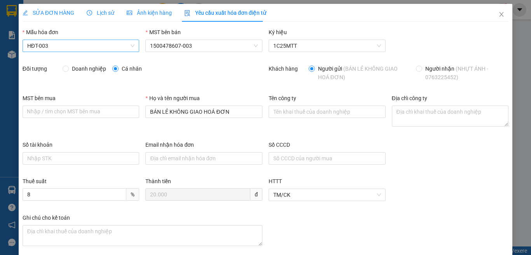
click at [46, 44] on span "HĐT-003" at bounding box center [81, 46] width 108 height 12
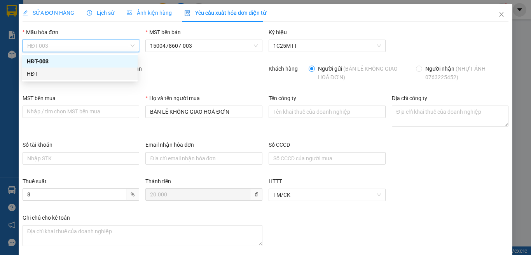
drag, startPoint x: 39, startPoint y: 73, endPoint x: 52, endPoint y: 77, distance: 13.7
click at [40, 73] on div "HĐT" at bounding box center [80, 74] width 106 height 9
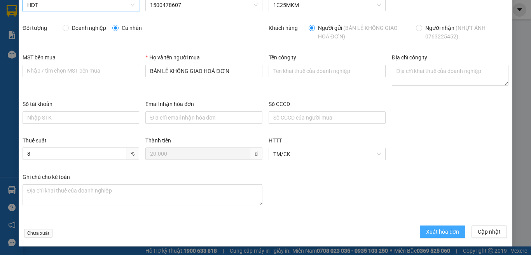
scroll to position [41, 0]
click at [442, 230] on span "Xuất hóa đơn" at bounding box center [442, 231] width 33 height 9
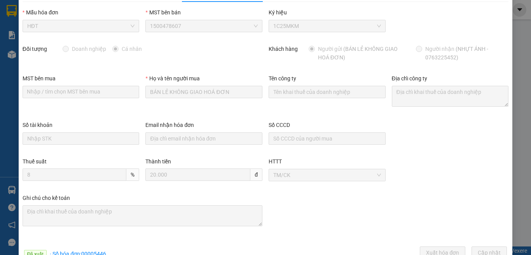
scroll to position [0, 0]
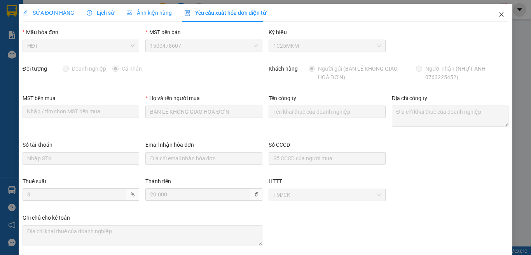
click at [498, 14] on icon "close" at bounding box center [501, 14] width 6 height 6
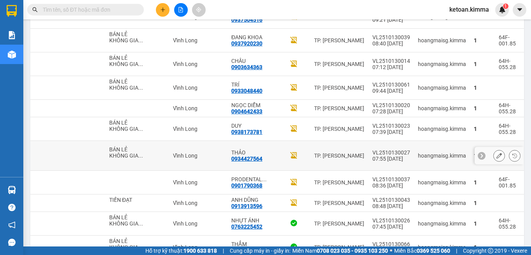
scroll to position [485, 0]
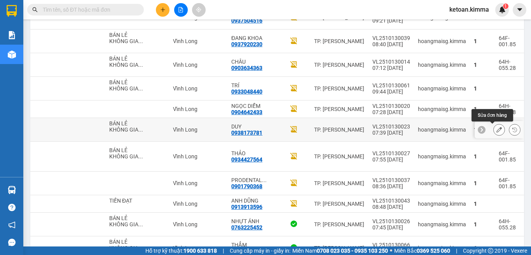
click at [496, 129] on icon at bounding box center [498, 129] width 5 height 5
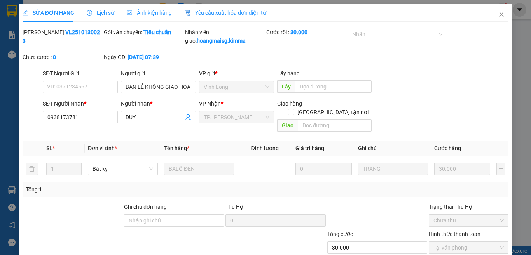
type input "BÁN LẺ KHÔNG GIAO HOÁ ĐƠN"
type input "0938173781"
type input "DUY"
type input "30.000"
click at [218, 13] on span "Yêu cầu xuất hóa đơn điện tử" at bounding box center [225, 13] width 82 height 6
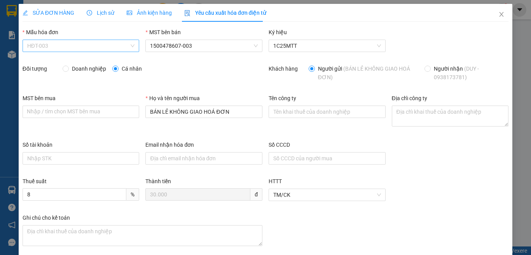
click at [52, 44] on span "HĐT-003" at bounding box center [81, 46] width 108 height 12
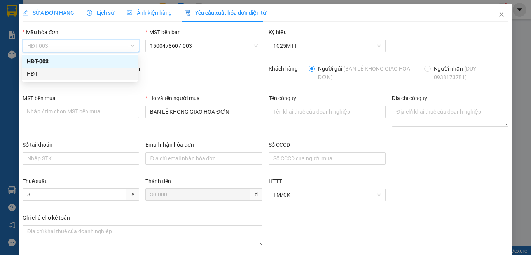
click at [31, 73] on div "HĐT" at bounding box center [80, 74] width 106 height 9
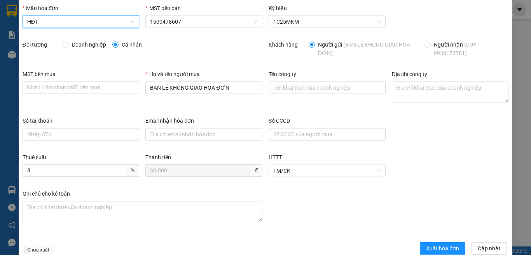
scroll to position [41, 0]
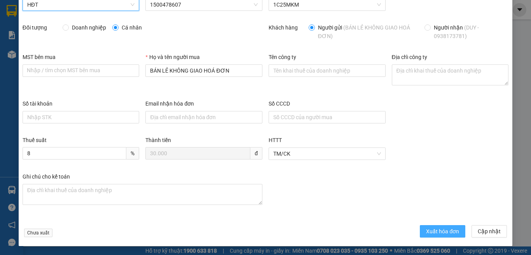
click at [433, 231] on span "Xuất hóa đơn" at bounding box center [442, 231] width 33 height 9
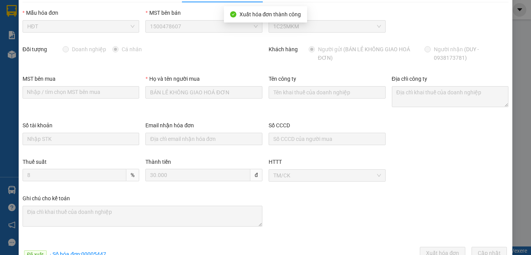
scroll to position [0, 0]
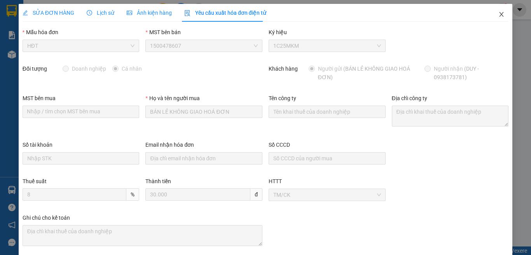
click at [498, 13] on icon "close" at bounding box center [501, 14] width 6 height 6
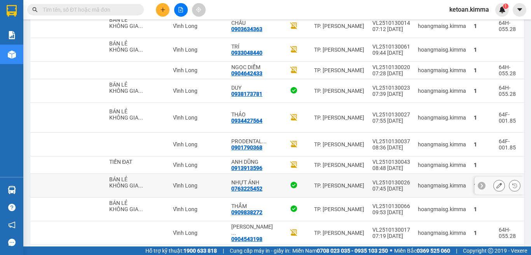
scroll to position [485, 0]
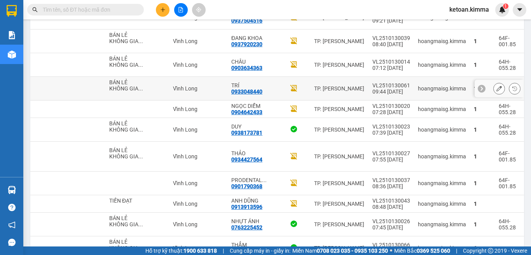
click at [486, 88] on div at bounding box center [498, 88] width 49 height 17
click at [496, 89] on icon at bounding box center [498, 88] width 5 height 5
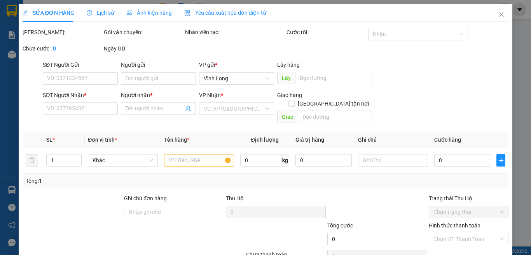
type input "BÁN LẺ KHÔNG GIAO HOÁ ĐƠN"
type input "0933048440"
type input "TRÍ"
type input "HAE G"
type input "20.000"
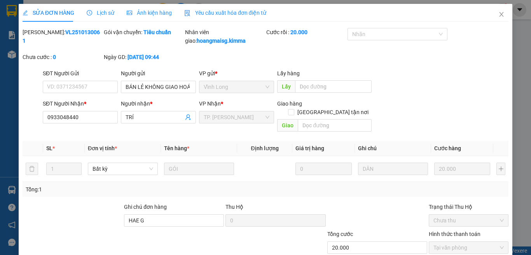
click at [223, 4] on div "Yêu cầu xuất hóa đơn điện tử" at bounding box center [225, 13] width 82 height 18
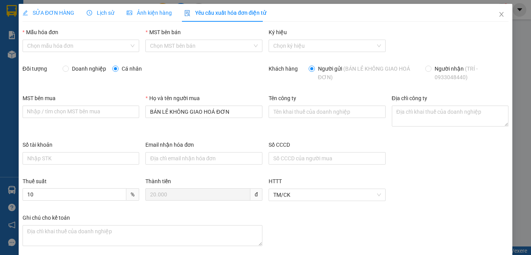
type input "8"
click at [222, 10] on span "Yêu cầu xuất hóa đơn điện tử" at bounding box center [225, 13] width 82 height 6
click at [36, 47] on span "HĐT-003" at bounding box center [81, 46] width 108 height 12
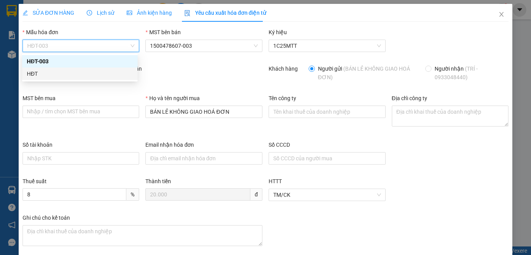
drag, startPoint x: 30, startPoint y: 73, endPoint x: 44, endPoint y: 74, distance: 14.5
click at [30, 73] on div "HĐT" at bounding box center [80, 74] width 106 height 9
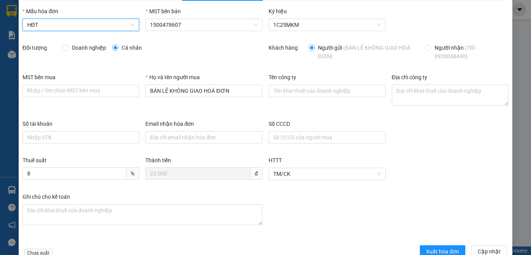
scroll to position [41, 0]
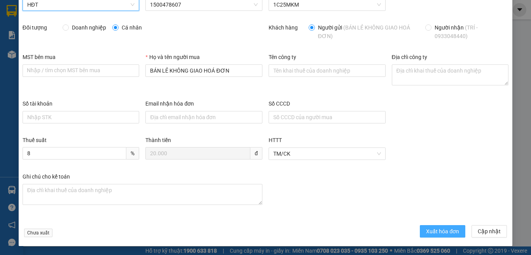
click at [428, 226] on button "Xuất hóa đơn" at bounding box center [442, 231] width 45 height 12
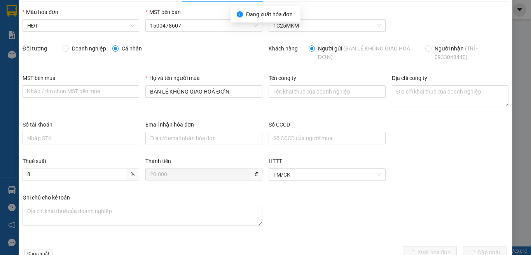
scroll to position [0, 0]
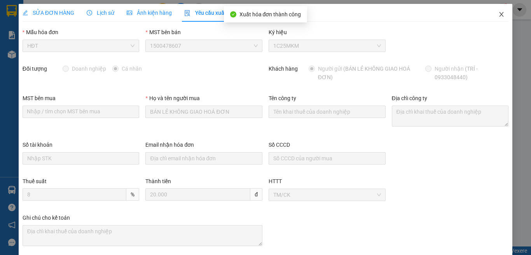
click at [499, 14] on icon "close" at bounding box center [501, 14] width 4 height 5
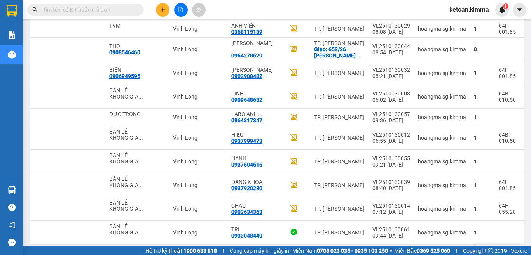
scroll to position [329, 0]
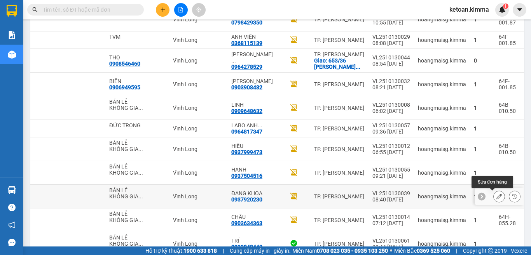
click at [496, 197] on icon at bounding box center [498, 196] width 5 height 5
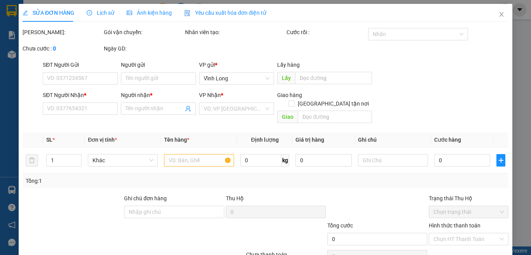
type input "BÁN LẺ KHÔNG GIAO HOÁ ĐƠN"
type input "0937920230"
type input "ĐANG KHOA"
type input "HAE G"
type input "20.000"
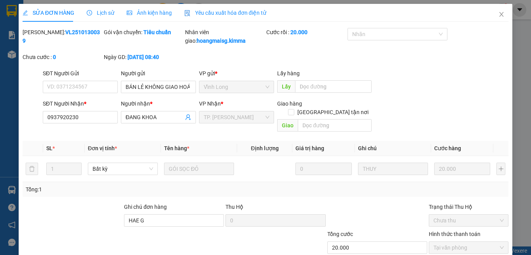
click at [209, 14] on span "Yêu cầu xuất hóa đơn điện tử" at bounding box center [225, 13] width 82 height 6
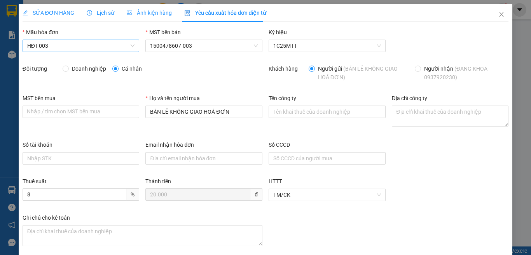
click at [44, 43] on span "HĐT-003" at bounding box center [81, 46] width 108 height 12
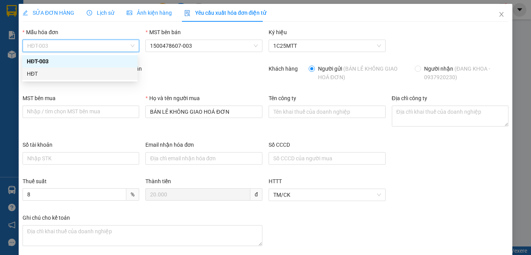
click at [29, 71] on div "HĐT" at bounding box center [80, 74] width 106 height 9
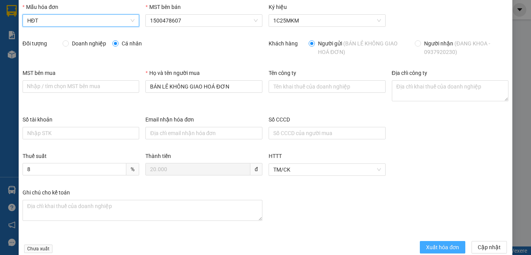
scroll to position [39, 0]
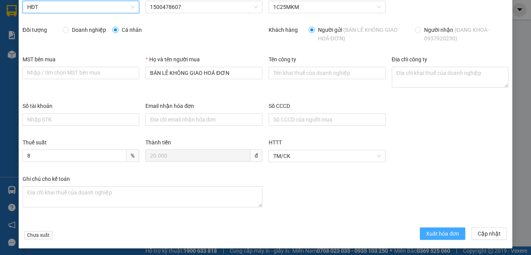
click at [435, 233] on span "Xuất hóa đơn" at bounding box center [442, 234] width 33 height 9
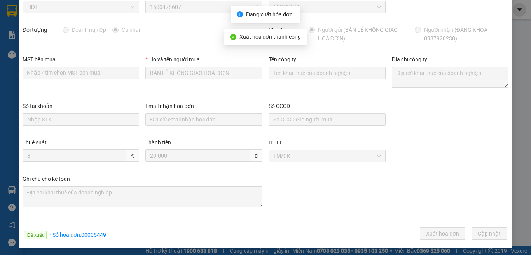
scroll to position [0, 0]
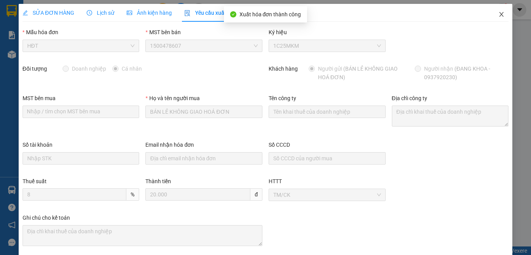
click at [498, 13] on icon "close" at bounding box center [501, 14] width 6 height 6
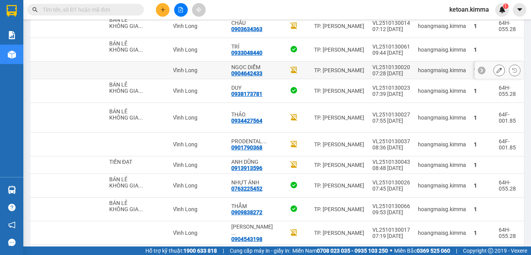
scroll to position [407, 0]
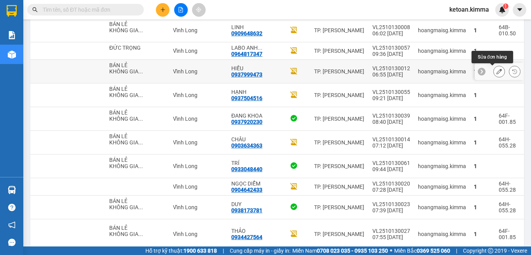
click at [496, 70] on icon at bounding box center [498, 71] width 5 height 5
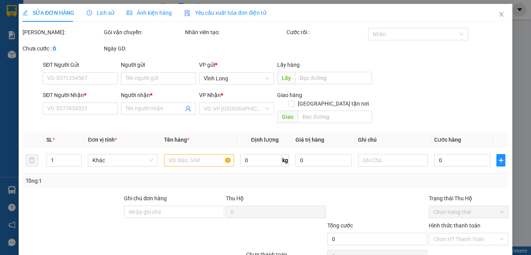
type input "BÁN LẺ KHÔNG GIAO HOÁ ĐƠN"
type input "0937999473"
type input "HIẾU"
type input "30.000"
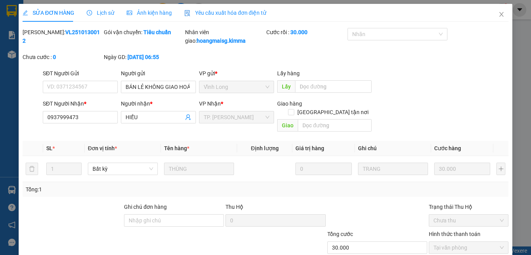
click at [223, 16] on span "Yêu cầu xuất hóa đơn điện tử" at bounding box center [225, 13] width 82 height 6
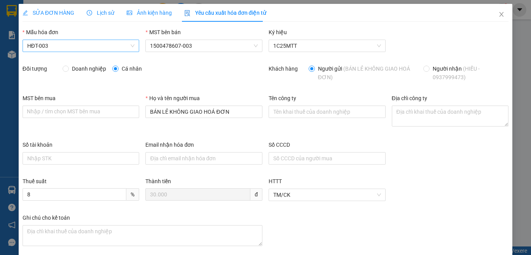
click at [49, 47] on span "HĐT-003" at bounding box center [81, 46] width 108 height 12
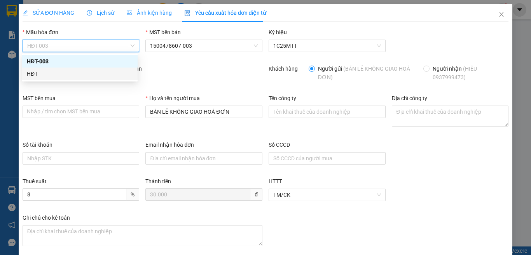
click at [33, 77] on div "HĐT" at bounding box center [80, 74] width 106 height 9
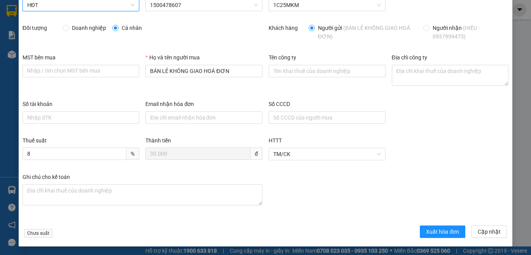
scroll to position [41, 0]
click at [435, 232] on span "Xuất hóa đơn" at bounding box center [442, 231] width 33 height 9
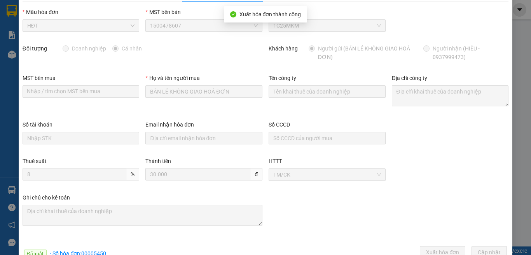
scroll to position [0, 0]
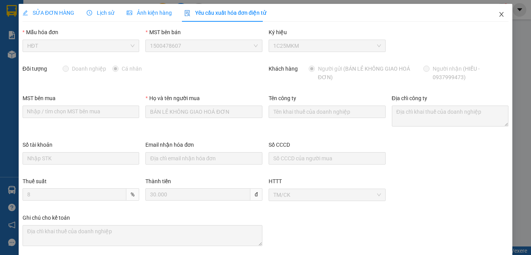
click at [498, 14] on icon "close" at bounding box center [501, 14] width 6 height 6
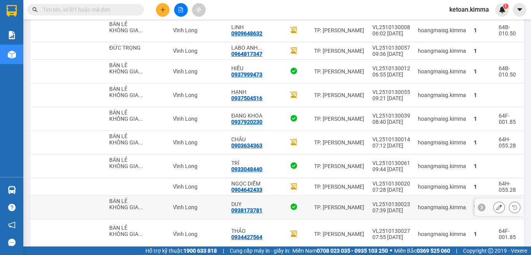
scroll to position [291, 0]
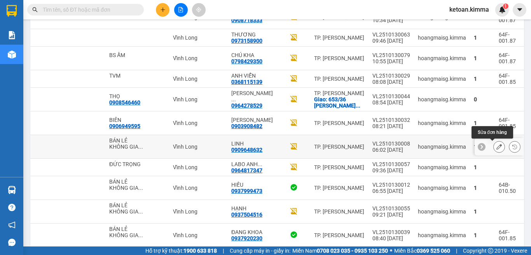
click at [496, 147] on icon at bounding box center [498, 146] width 5 height 5
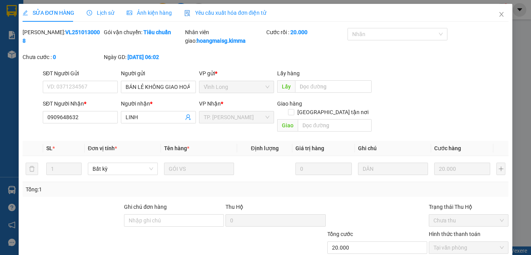
type input "BÁN LẺ KHÔNG GIAO HOÁ ĐƠN"
type input "0909648632"
type input "LINH"
type input "20.000"
drag, startPoint x: 222, startPoint y: 16, endPoint x: 143, endPoint y: 19, distance: 78.6
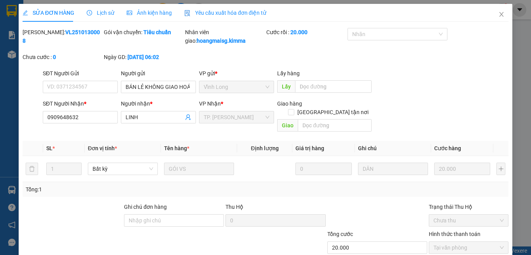
click at [222, 16] on span "Yêu cầu xuất hóa đơn điện tử" at bounding box center [225, 13] width 82 height 6
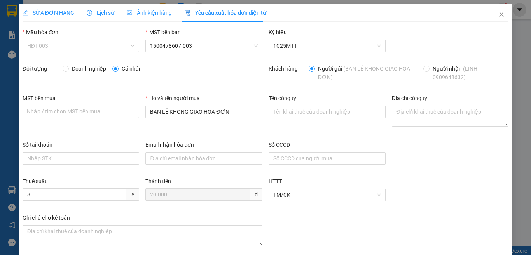
drag, startPoint x: 52, startPoint y: 44, endPoint x: 43, endPoint y: 59, distance: 17.6
click at [51, 44] on span "HĐT-003" at bounding box center [81, 46] width 108 height 12
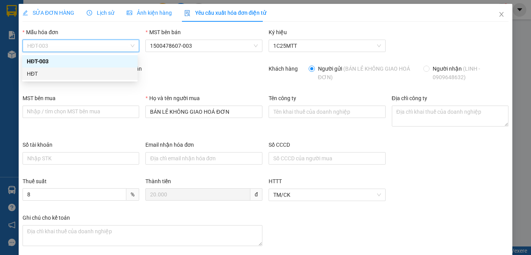
click at [37, 75] on div "HĐT" at bounding box center [80, 74] width 106 height 9
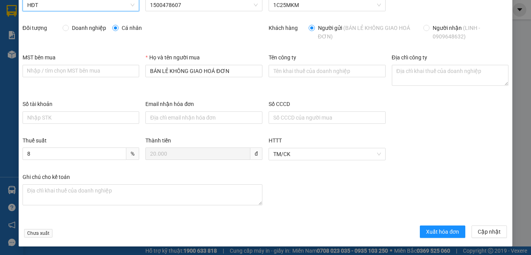
scroll to position [41, 0]
click at [435, 232] on span "Xuất hóa đơn" at bounding box center [442, 231] width 33 height 9
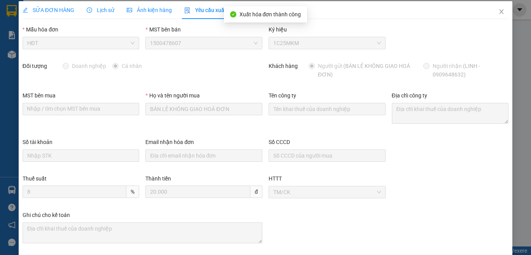
scroll to position [0, 0]
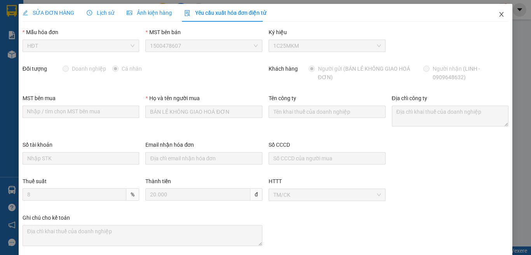
drag, startPoint x: 494, startPoint y: 13, endPoint x: 525, endPoint y: 251, distance: 240.6
click at [498, 13] on icon "close" at bounding box center [501, 14] width 6 height 6
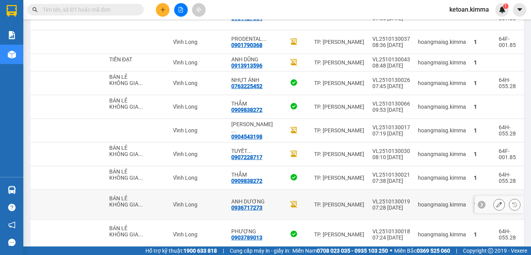
scroll to position [619, 0]
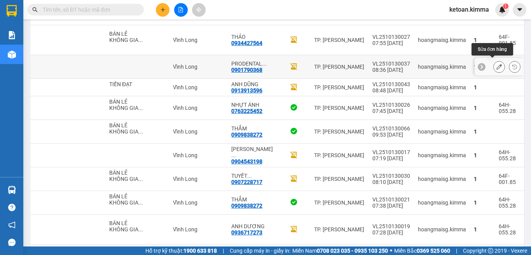
click at [496, 64] on icon at bounding box center [498, 66] width 5 height 5
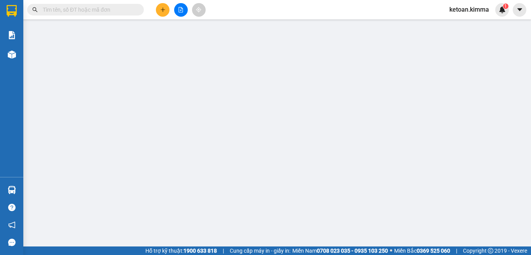
type input "0901790368"
type input "PRODENTAL LAB"
type input "20.000"
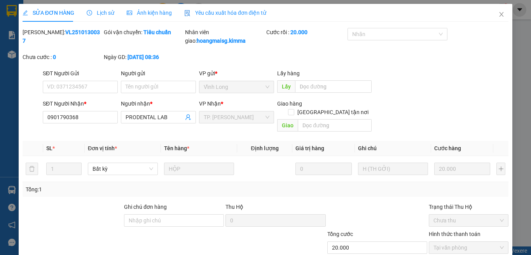
click at [227, 14] on span "Yêu cầu xuất hóa đơn điện tử" at bounding box center [225, 13] width 82 height 6
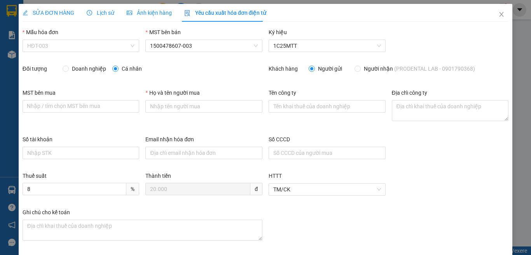
drag, startPoint x: 51, startPoint y: 44, endPoint x: 43, endPoint y: 56, distance: 14.8
click at [51, 45] on span "HĐT-003" at bounding box center [81, 46] width 108 height 12
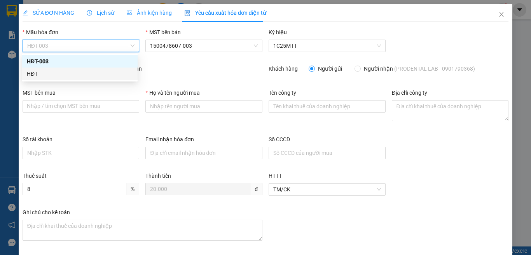
click at [31, 73] on div "HĐT" at bounding box center [80, 74] width 106 height 9
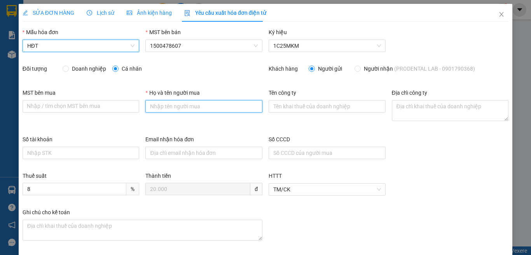
click at [227, 106] on input "Họ và tên người mua" at bounding box center [203, 106] width 117 height 12
type input "Bán lẻ không giao hóa đơn"
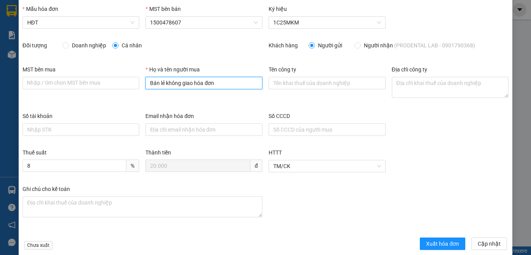
scroll to position [36, 0]
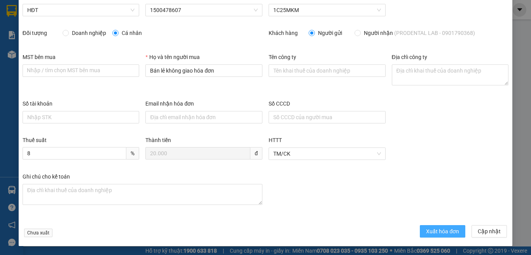
click at [430, 237] on button "Xuất hóa đơn" at bounding box center [442, 231] width 45 height 12
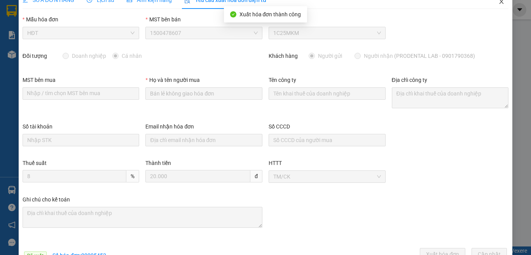
scroll to position [0, 0]
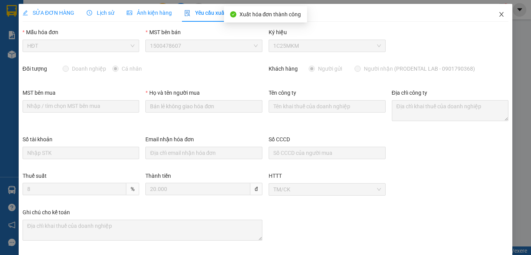
click at [498, 14] on icon "close" at bounding box center [501, 14] width 6 height 6
click at [492, 16] on div "ketoan.kimma 1" at bounding box center [476, 10] width 66 height 14
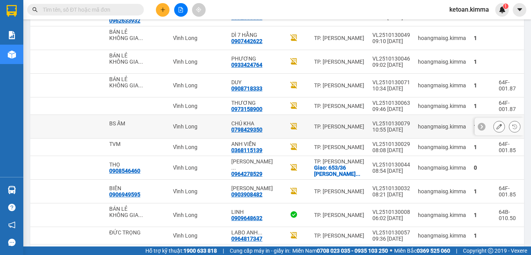
scroll to position [192, 0]
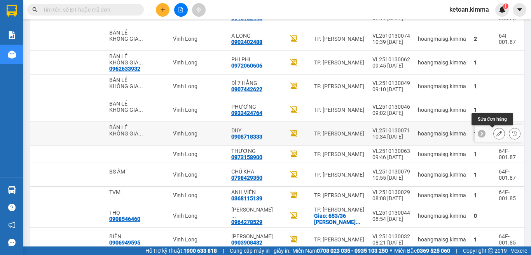
click at [496, 131] on button at bounding box center [498, 134] width 11 height 14
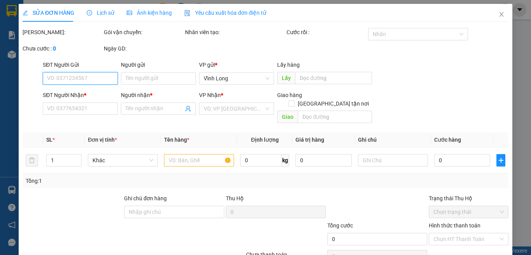
type input "BÁN LẺ KHÔNG GIAO HOÁ ĐƠN"
type input "0908718333"
type input "DUY"
type input "20.000"
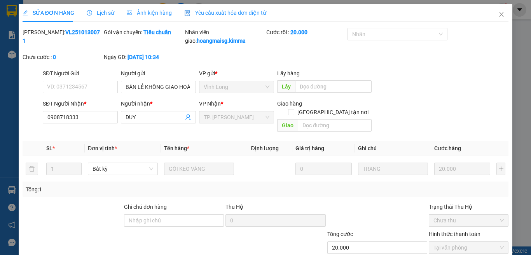
drag, startPoint x: 213, startPoint y: 8, endPoint x: 112, endPoint y: 14, distance: 101.2
click at [213, 7] on div "Yêu cầu xuất hóa đơn điện tử" at bounding box center [225, 13] width 82 height 18
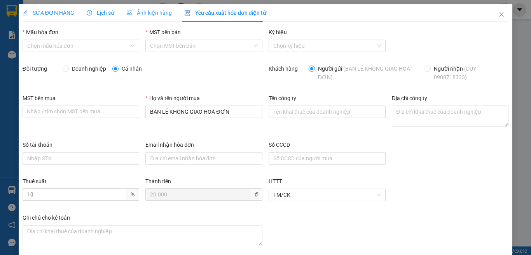
type input "8"
click at [38, 45] on span "HĐT-003" at bounding box center [81, 46] width 108 height 12
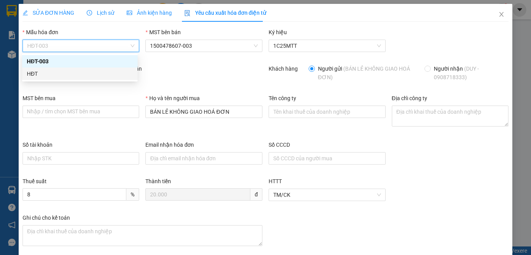
click at [33, 71] on div "HĐT" at bounding box center [80, 74] width 106 height 9
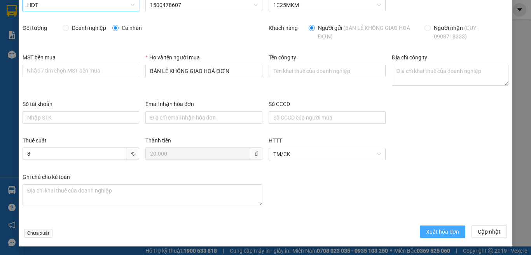
scroll to position [41, 0]
click at [430, 234] on span "Xuất hóa đơn" at bounding box center [442, 231] width 33 height 9
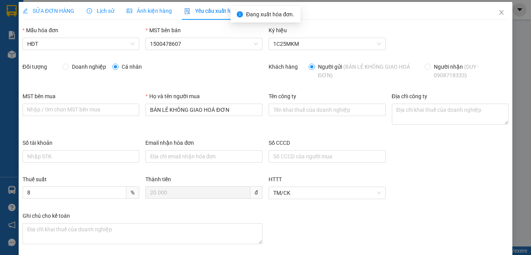
scroll to position [0, 0]
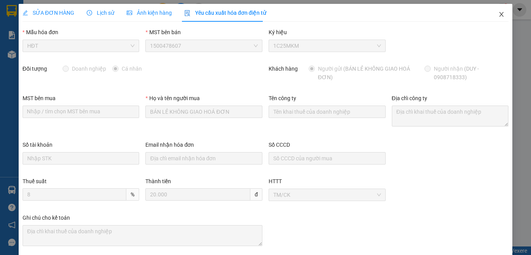
click at [498, 15] on icon "close" at bounding box center [501, 14] width 6 height 6
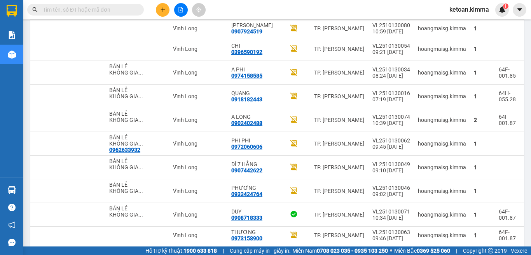
scroll to position [104, 0]
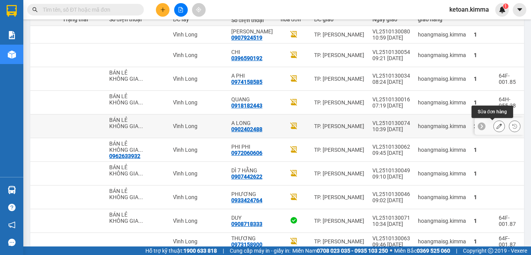
click at [496, 126] on icon at bounding box center [498, 126] width 5 height 5
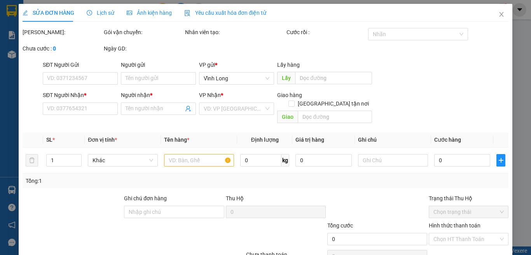
type input "BÁN LẺ KHÔNG GIAO HOÁ ĐƠN"
type input "0902402488"
type input "A LONG"
type input "HAE G"
type input "40.000"
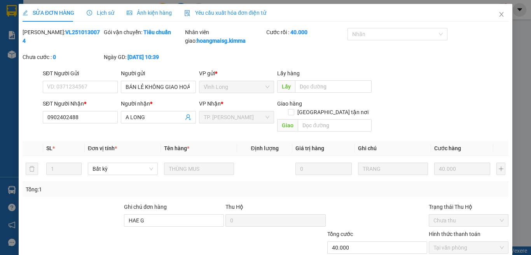
click at [218, 13] on span "Yêu cầu xuất hóa đơn điện tử" at bounding box center [225, 13] width 82 height 6
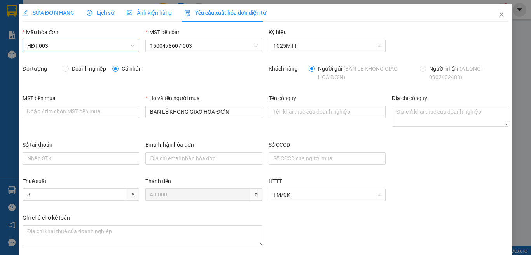
click at [44, 44] on span "HĐT-003" at bounding box center [81, 46] width 108 height 12
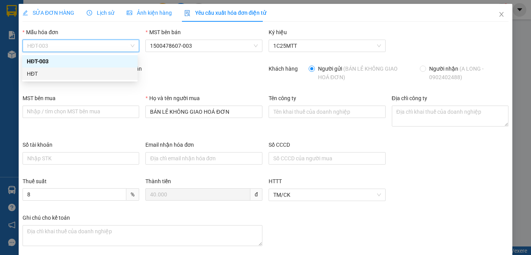
click at [37, 74] on div "HĐT" at bounding box center [80, 74] width 106 height 9
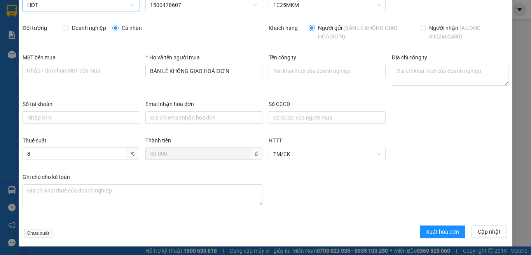
scroll to position [41, 0]
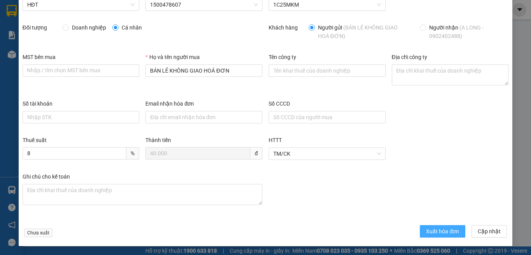
click at [429, 232] on span "Xuất hóa đơn" at bounding box center [442, 231] width 33 height 9
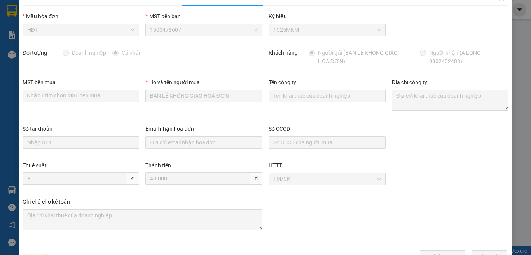
scroll to position [0, 0]
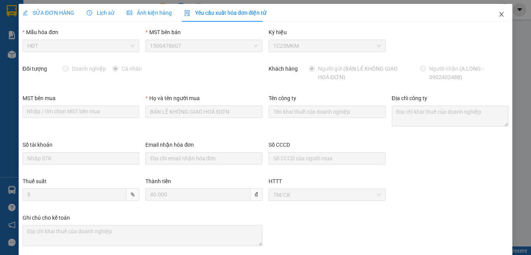
click at [498, 16] on icon "close" at bounding box center [501, 14] width 6 height 6
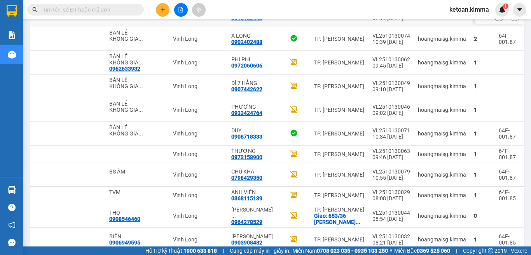
scroll to position [36, 0]
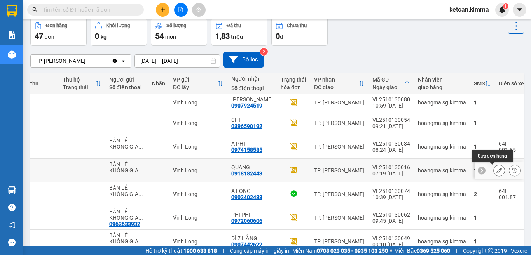
click at [496, 169] on icon at bounding box center [498, 170] width 5 height 5
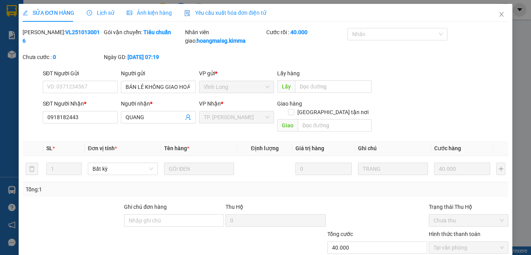
type input "BÁN LẺ KHÔNG GIAO HOÁ ĐƠN"
type input "0918182443"
type input "QUANG"
type input "40.000"
click at [211, 10] on span "Yêu cầu xuất hóa đơn điện tử" at bounding box center [225, 13] width 82 height 6
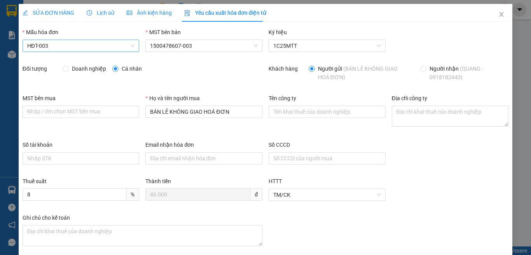
drag, startPoint x: 40, startPoint y: 47, endPoint x: 39, endPoint y: 52, distance: 5.3
click at [41, 47] on span "HĐT-003" at bounding box center [81, 46] width 108 height 12
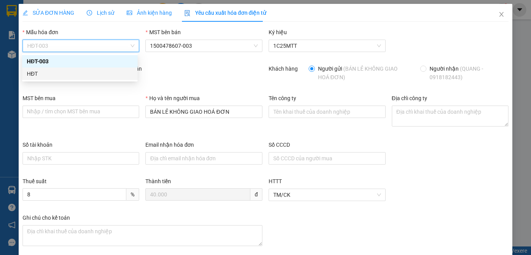
click at [52, 75] on div "HĐT" at bounding box center [80, 74] width 106 height 9
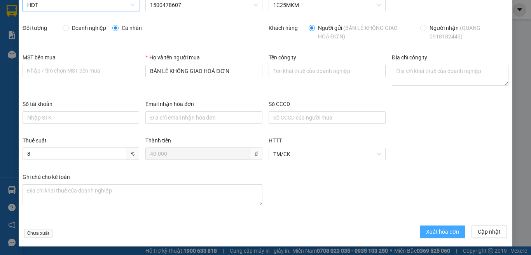
scroll to position [41, 0]
click at [432, 235] on span "Xuất hóa đơn" at bounding box center [442, 231] width 33 height 9
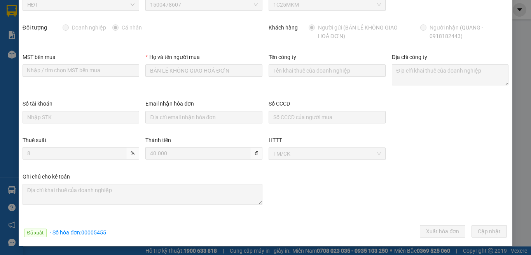
scroll to position [0, 0]
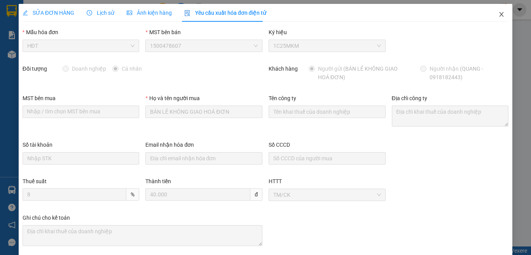
click at [498, 15] on icon "close" at bounding box center [501, 14] width 6 height 6
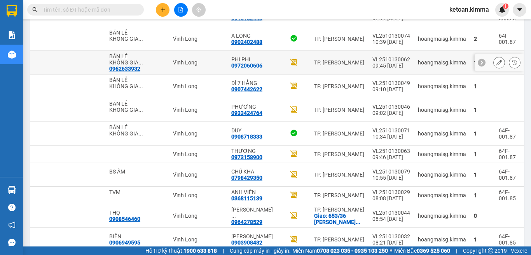
scroll to position [36, 0]
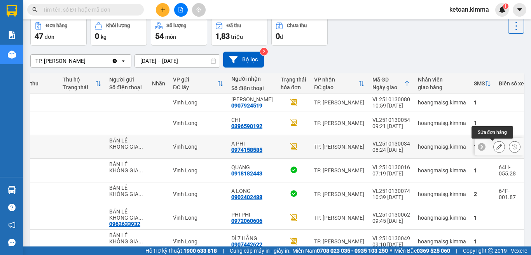
click at [496, 148] on icon at bounding box center [498, 146] width 5 height 5
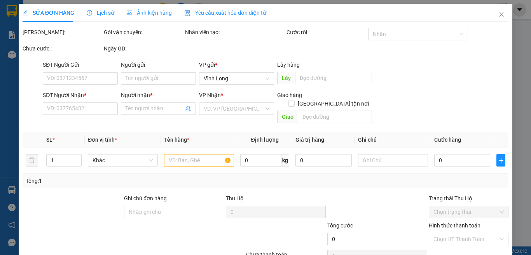
type input "BÁN LẺ KHÔNG GIAO HOÁ ĐƠN"
type input "0974158585"
type input "A PHI"
type input "20.000"
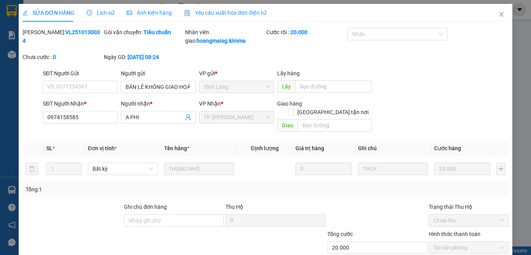
click at [231, 14] on span "Yêu cầu xuất hóa đơn điện tử" at bounding box center [225, 13] width 82 height 6
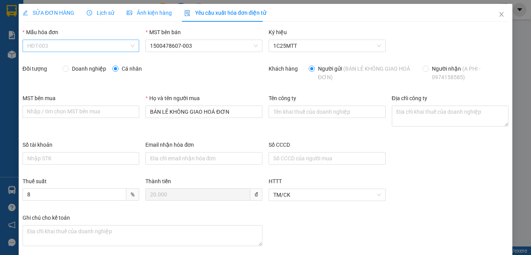
click at [73, 45] on span "HĐT-003" at bounding box center [81, 46] width 108 height 12
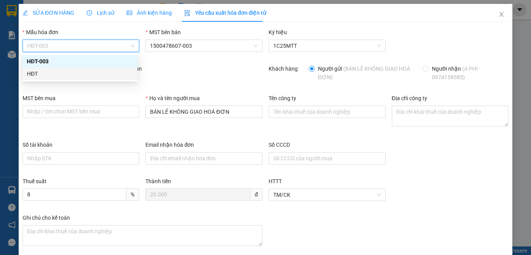
click at [35, 74] on div "HĐT" at bounding box center [80, 74] width 106 height 9
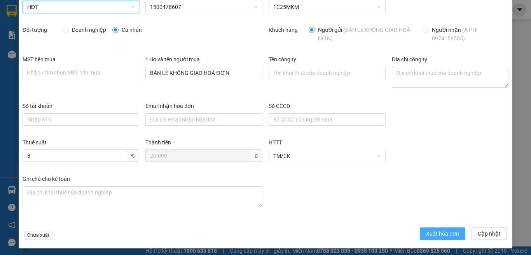
scroll to position [41, 0]
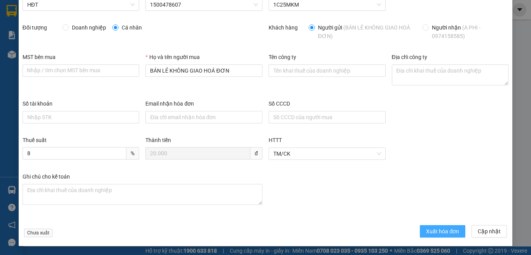
click at [434, 234] on span "Xuất hóa đơn" at bounding box center [442, 231] width 33 height 9
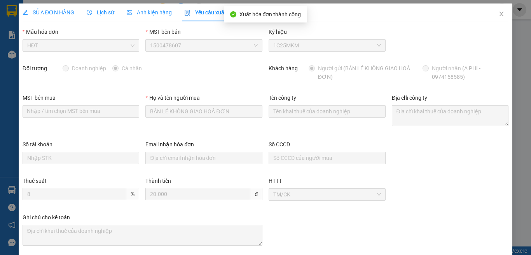
scroll to position [0, 0]
click at [498, 12] on icon "close" at bounding box center [501, 14] width 6 height 6
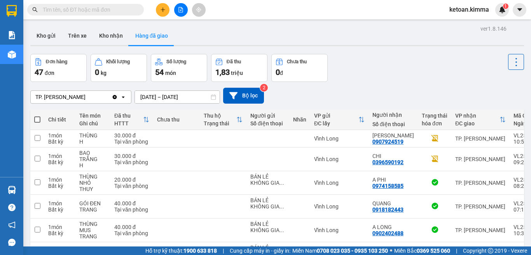
click at [68, 100] on div "TP. [PERSON_NAME]" at bounding box center [60, 97] width 50 height 8
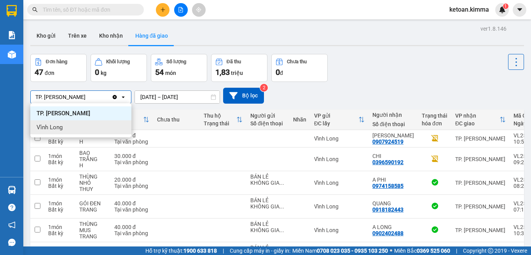
click at [47, 129] on span "Vĩnh Long" at bounding box center [50, 128] width 26 height 8
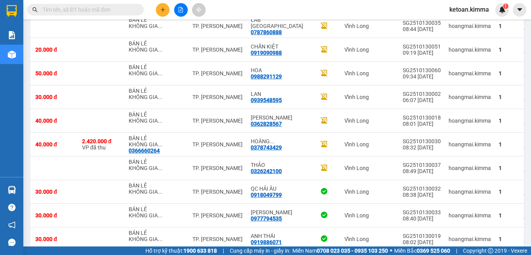
scroll to position [1495, 0]
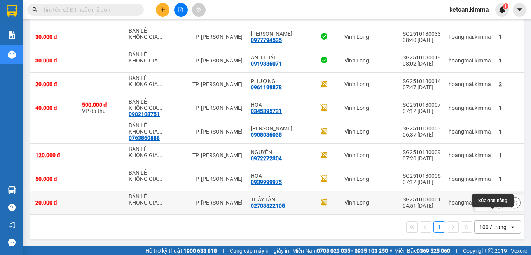
click at [496, 200] on icon at bounding box center [498, 202] width 5 height 5
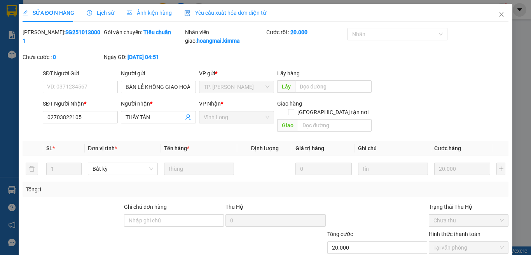
type input "BÁN LẺ KHÔNG GIAO HOÁ ĐƠN"
type input "02703822105"
type input "THẦY TÂN"
type input "20.000"
click at [227, 10] on span "Yêu cầu xuất hóa đơn điện tử" at bounding box center [225, 13] width 82 height 6
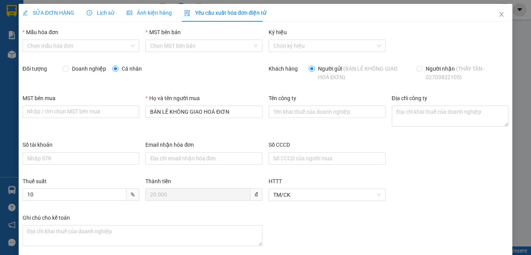
type input "8"
click at [80, 44] on span "4900" at bounding box center [81, 46] width 108 height 12
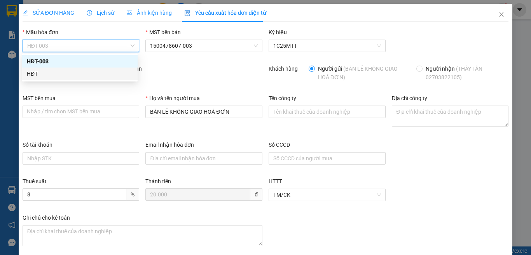
click at [35, 73] on div "HĐT" at bounding box center [80, 74] width 106 height 9
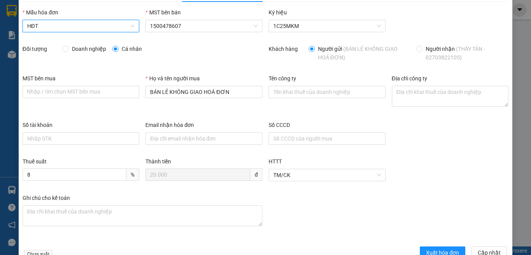
scroll to position [41, 0]
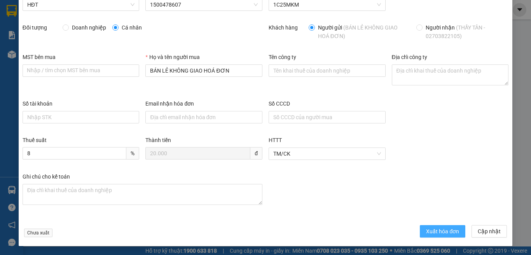
click at [427, 229] on span "Xuất hóa đơn" at bounding box center [442, 231] width 33 height 9
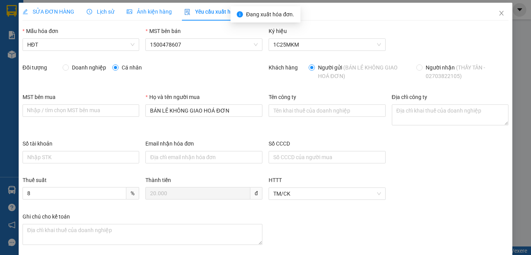
scroll to position [0, 0]
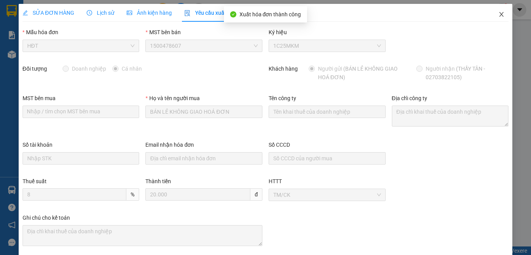
drag, startPoint x: 495, startPoint y: 16, endPoint x: 525, endPoint y: 127, distance: 115.2
click at [498, 16] on icon "close" at bounding box center [501, 14] width 6 height 6
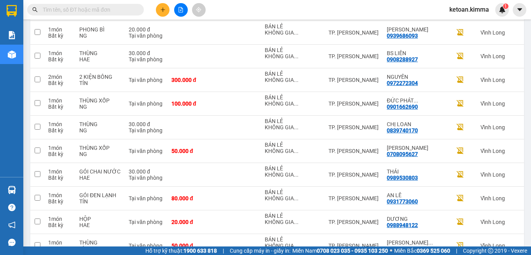
scroll to position [1495, 0]
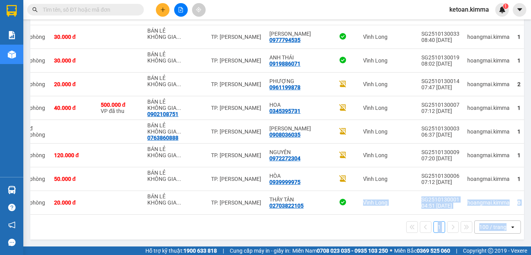
drag, startPoint x: 377, startPoint y: 211, endPoint x: 519, endPoint y: 226, distance: 142.9
click at [529, 227] on main "ver 1.8.146 Kho gửi Trên xe Kho nhận Hàng đã giao Đơn hàng 66 đơn Khối lượng 0 …" at bounding box center [265, 123] width 531 height 247
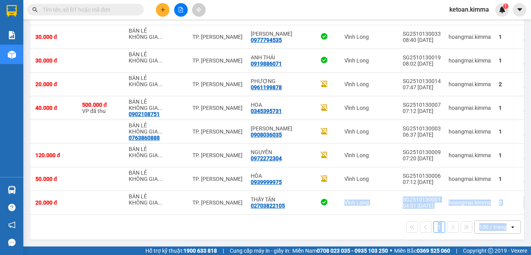
click at [331, 225] on div "1 100 / trang open" at bounding box center [276, 227] width 487 height 13
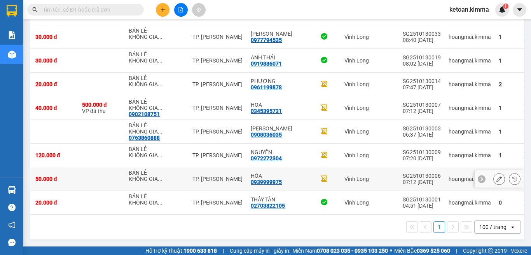
click at [496, 176] on icon at bounding box center [498, 178] width 5 height 5
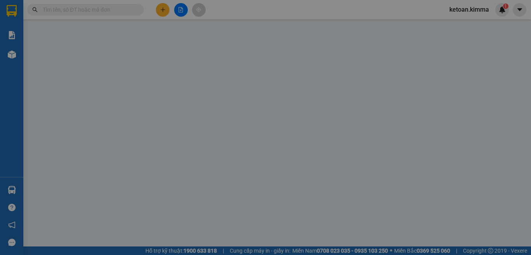
type input "BÁN LẺ KHÔNG GIAO HOÁ ĐƠN"
type input "0939999975"
type input "HÒA"
type input "50.000"
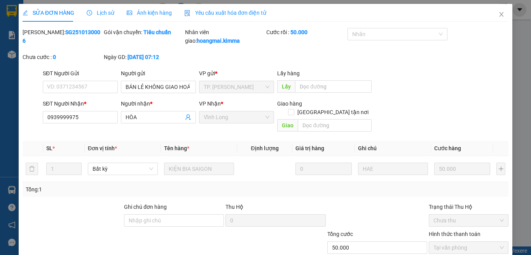
click at [217, 13] on span "Yêu cầu xuất hóa đơn điện tử" at bounding box center [225, 13] width 82 height 6
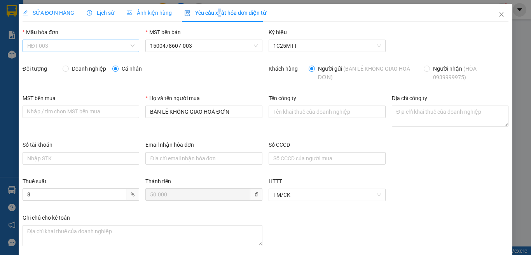
click at [53, 48] on span "HĐT-003" at bounding box center [81, 46] width 108 height 12
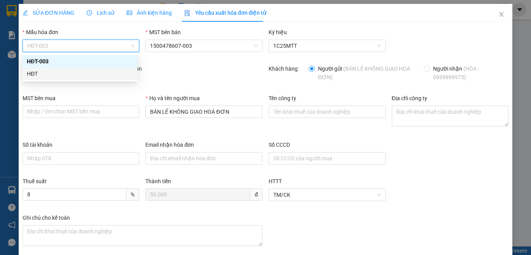
click at [36, 76] on div "HĐT" at bounding box center [80, 74] width 106 height 9
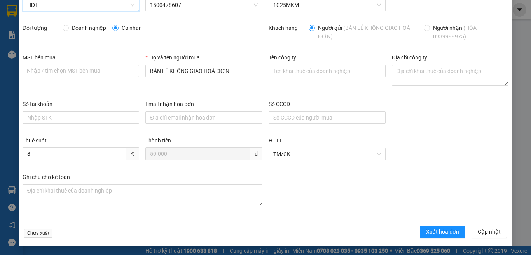
scroll to position [41, 0]
click at [436, 232] on span "Xuất hóa đơn" at bounding box center [442, 231] width 33 height 9
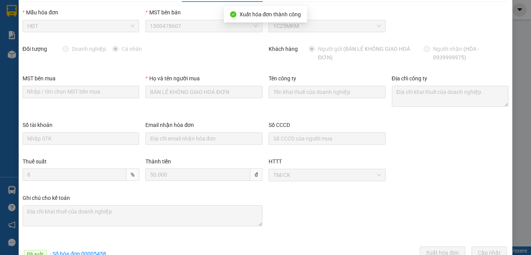
scroll to position [0, 0]
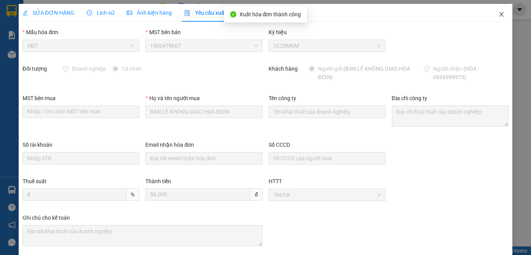
click at [499, 15] on icon "close" at bounding box center [501, 14] width 4 height 5
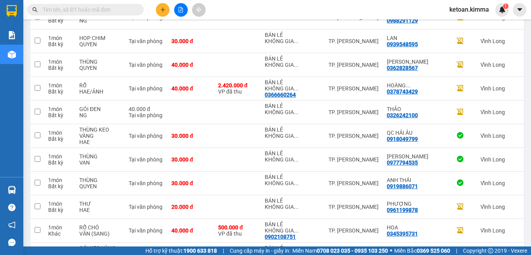
scroll to position [1519, 0]
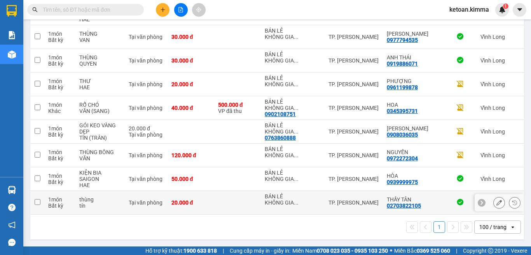
click at [384, 210] on td "THẦY TÂN 02703822105" at bounding box center [413, 203] width 60 height 24
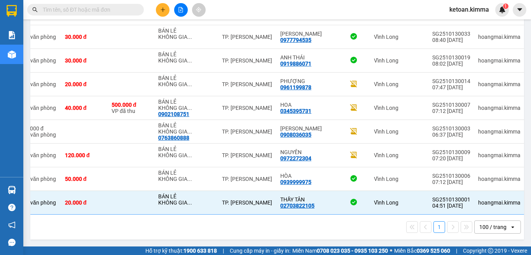
scroll to position [0, 0]
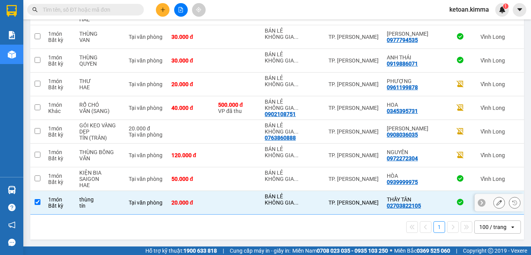
click at [40, 200] on input "checkbox" at bounding box center [38, 202] width 6 height 6
checkbox input "false"
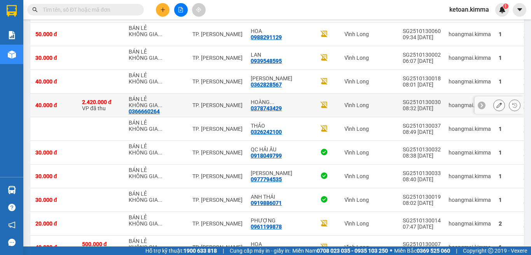
scroll to position [1363, 0]
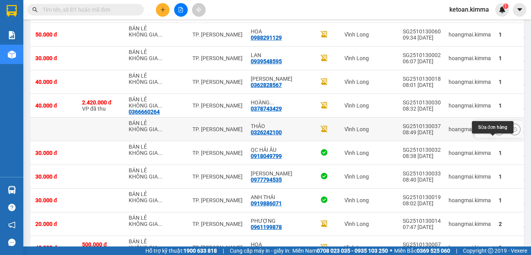
click at [496, 132] on icon at bounding box center [498, 129] width 5 height 5
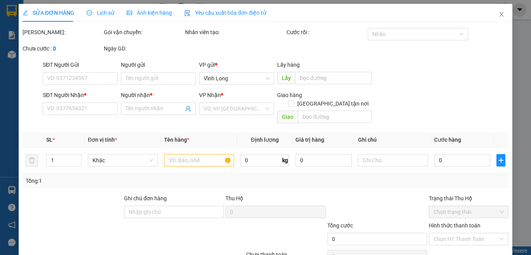
click at [197, 14] on span "Yêu cầu xuất hóa đơn điện tử" at bounding box center [225, 13] width 82 height 6
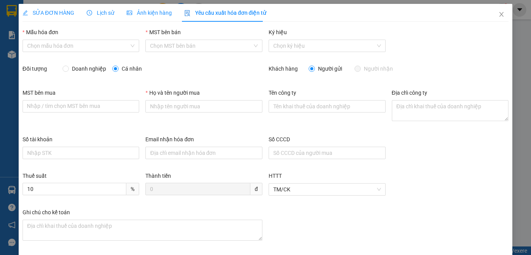
type input "BÁN LẺ KHÔNG GIAO HOÁ ĐƠN"
type input "40.000"
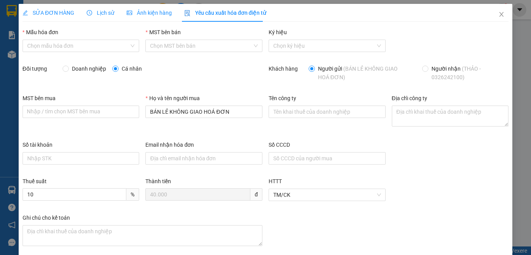
type input "8"
click at [56, 45] on span "HĐT-003" at bounding box center [81, 46] width 108 height 12
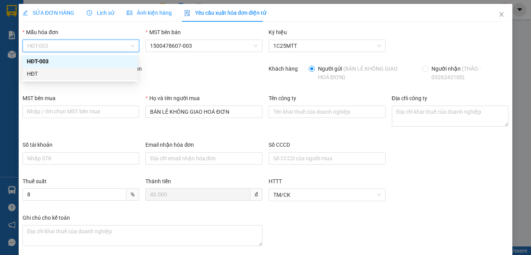
click at [41, 72] on div "HĐT" at bounding box center [80, 74] width 106 height 9
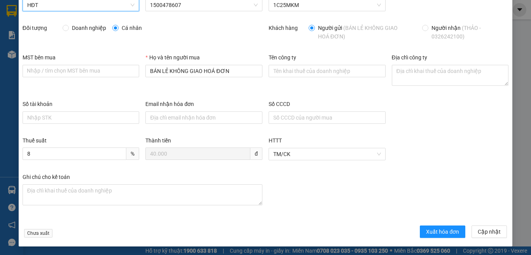
scroll to position [41, 0]
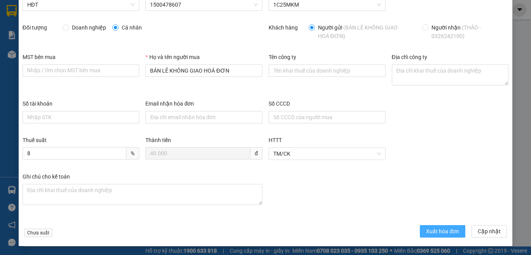
click at [439, 236] on button "Xuất hóa đơn" at bounding box center [442, 231] width 45 height 12
click at [426, 228] on span "Xuất hóa đơn" at bounding box center [442, 231] width 33 height 9
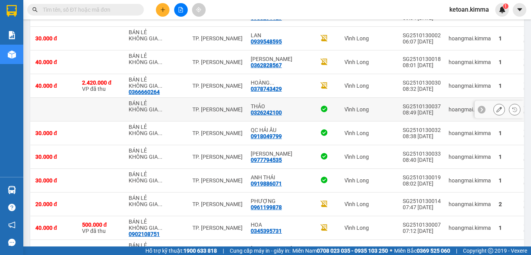
scroll to position [1325, 0]
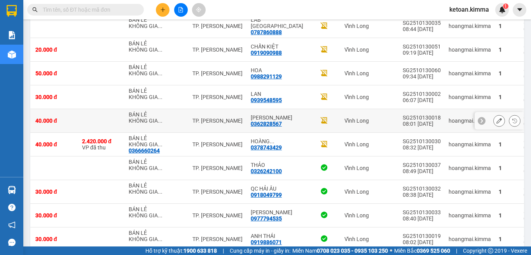
click at [496, 124] on icon at bounding box center [498, 120] width 5 height 5
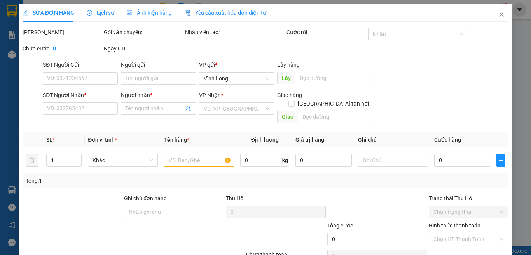
type input "BÁN LẺ KHÔNG GIAO HOÁ ĐƠN"
type input "0362828567"
type input "[PERSON_NAME]"
type input "SA G"
type input "40.000"
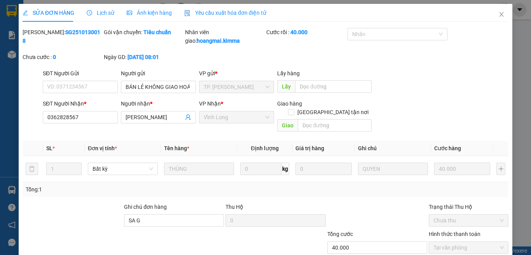
click at [214, 10] on span "Yêu cầu xuất hóa đơn điện tử" at bounding box center [225, 13] width 82 height 6
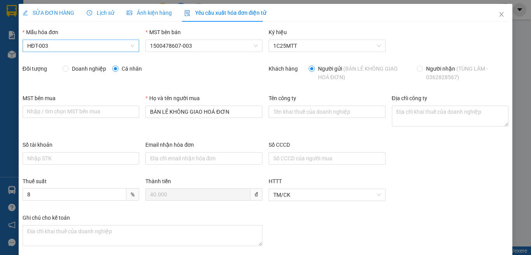
click at [55, 43] on span "HĐT-003" at bounding box center [81, 46] width 108 height 12
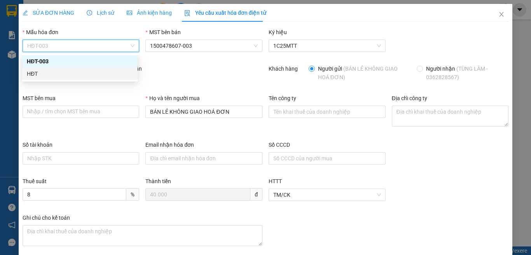
click at [34, 74] on div "HĐT" at bounding box center [80, 74] width 106 height 9
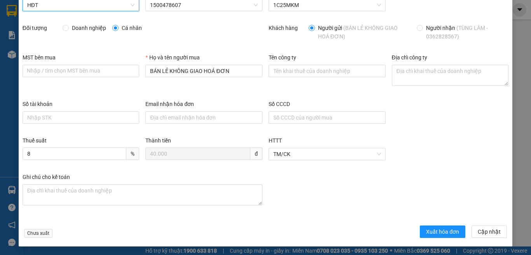
scroll to position [41, 0]
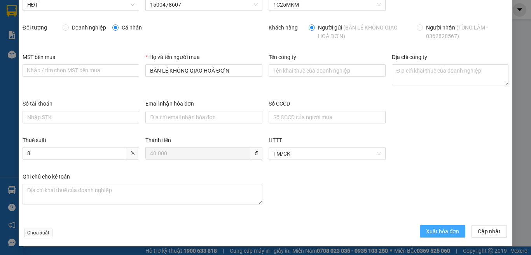
click at [427, 228] on span "Xuất hóa đơn" at bounding box center [442, 231] width 33 height 9
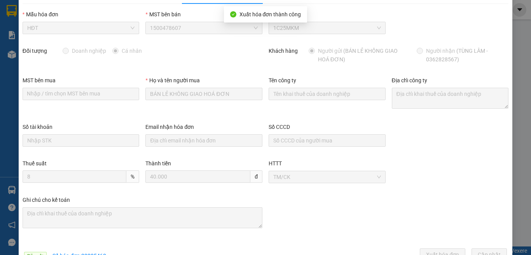
scroll to position [0, 0]
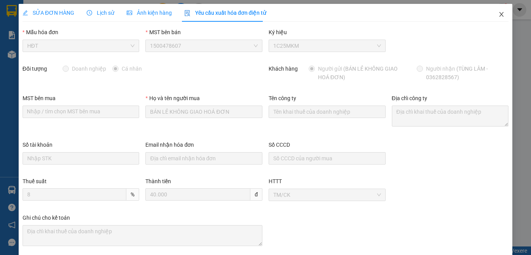
click at [498, 14] on icon "close" at bounding box center [501, 14] width 6 height 6
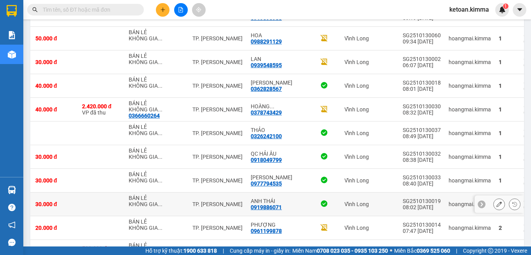
scroll to position [1286, 0]
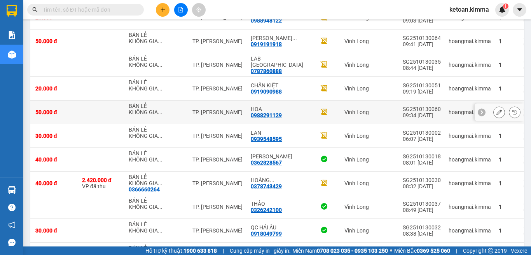
click at [496, 115] on icon at bounding box center [498, 112] width 5 height 5
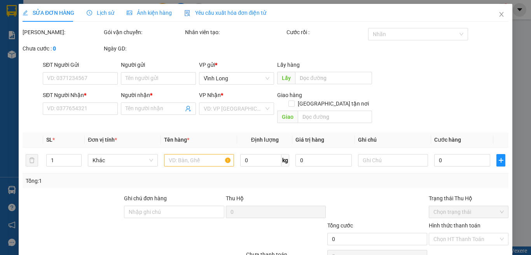
type input "BÁN LẺ KHÔNG GIAO HOÁ ĐƠN"
type input "0988291129"
type input "HOA"
type input "HUY G"
type input "50.000"
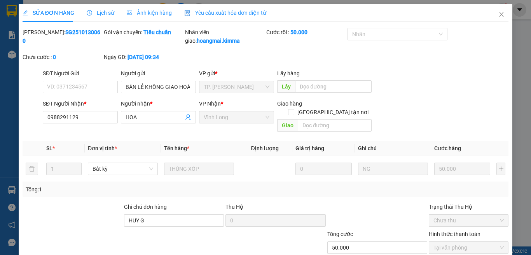
click at [219, 14] on span "Yêu cầu xuất hóa đơn điện tử" at bounding box center [225, 13] width 82 height 6
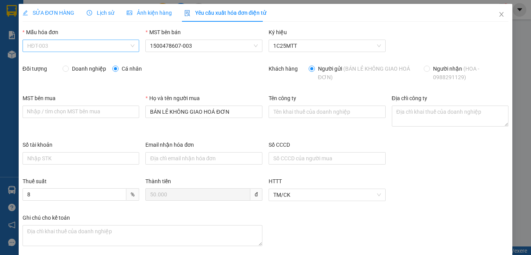
click at [47, 44] on span "HĐT-003" at bounding box center [81, 46] width 108 height 12
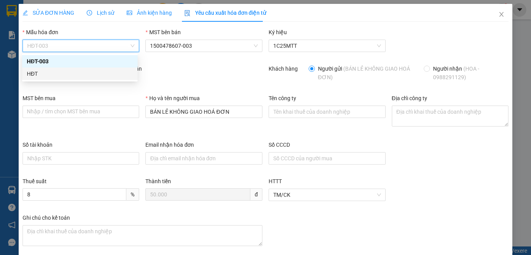
click at [35, 75] on div "HĐT" at bounding box center [80, 74] width 106 height 9
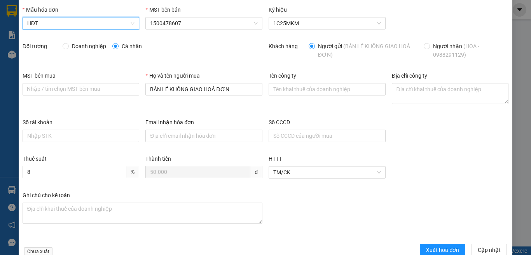
scroll to position [41, 0]
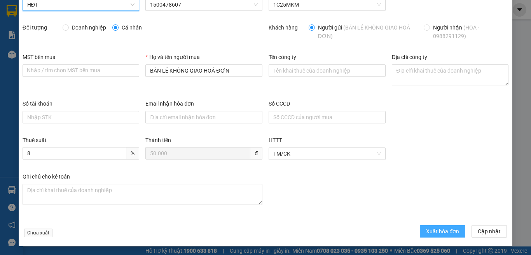
click at [432, 231] on span "Xuất hóa đơn" at bounding box center [442, 231] width 33 height 9
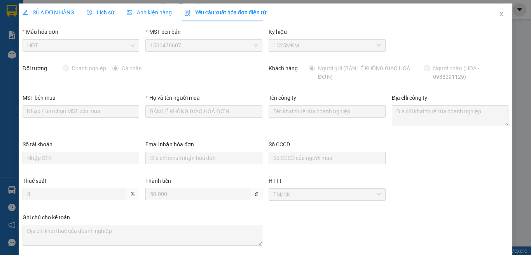
scroll to position [0, 0]
click at [498, 13] on icon "close" at bounding box center [501, 14] width 6 height 6
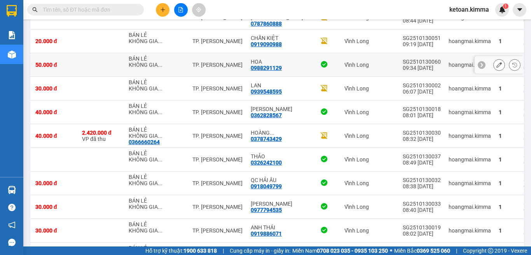
scroll to position [1286, 0]
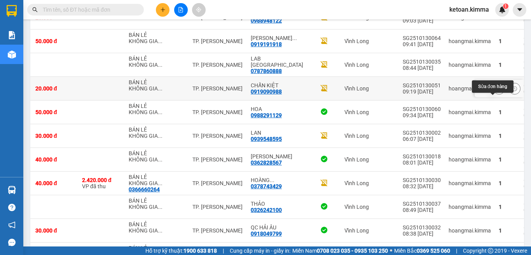
click at [496, 91] on icon at bounding box center [498, 88] width 5 height 5
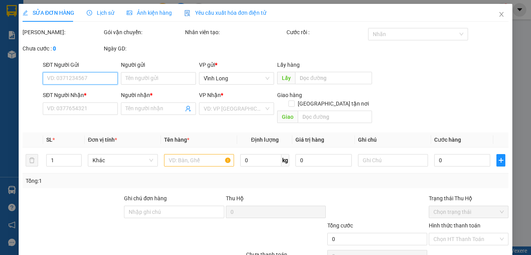
type input "BÁN LẺ KHÔNG GIAO HOÁ ĐƠN"
type input "0919090988"
type input "CHẤN KIỆT"
type input "SA G"
type input "20.000"
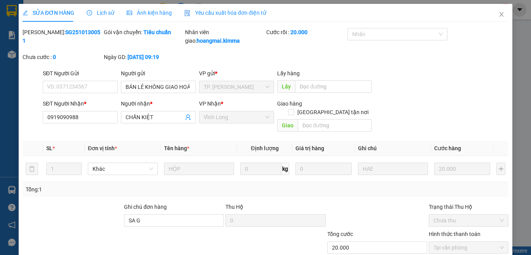
click at [220, 12] on span "Yêu cầu xuất hóa đơn điện tử" at bounding box center [225, 13] width 82 height 6
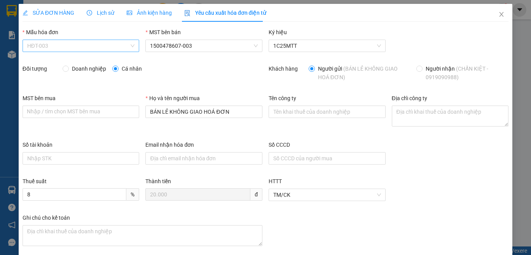
click at [65, 47] on span "HĐT-003" at bounding box center [81, 46] width 108 height 12
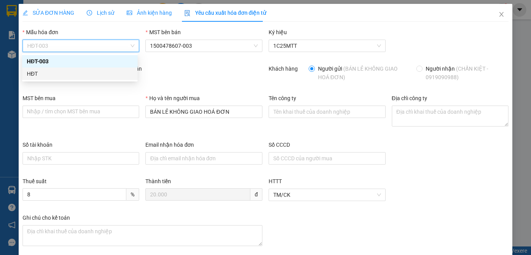
click at [29, 72] on div "HĐT" at bounding box center [80, 74] width 106 height 9
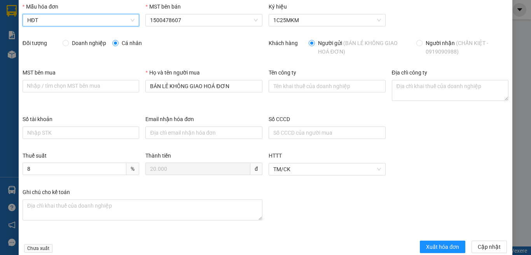
scroll to position [41, 0]
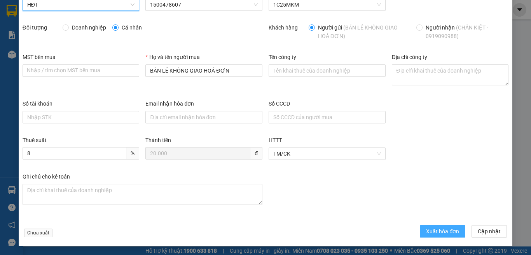
click at [435, 229] on span "Xuất hóa đơn" at bounding box center [442, 231] width 33 height 9
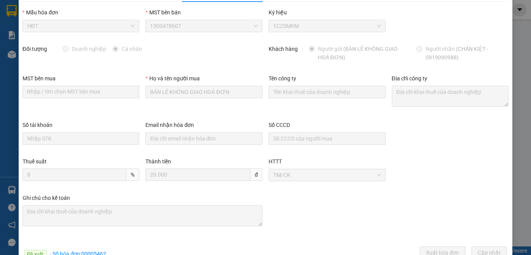
scroll to position [0, 0]
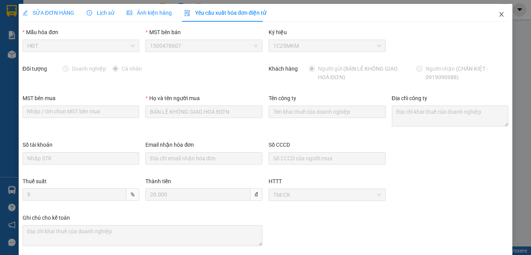
click at [498, 14] on icon "close" at bounding box center [501, 14] width 6 height 6
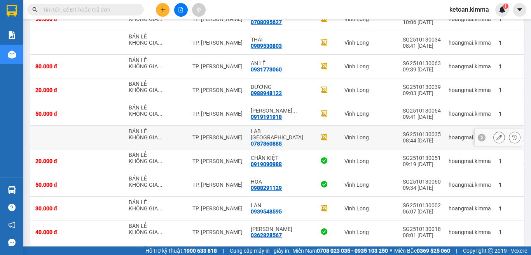
scroll to position [1208, 0]
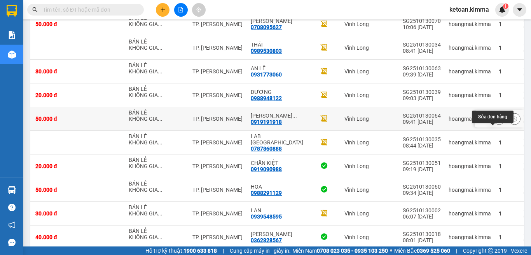
click at [496, 122] on icon at bounding box center [498, 118] width 5 height 5
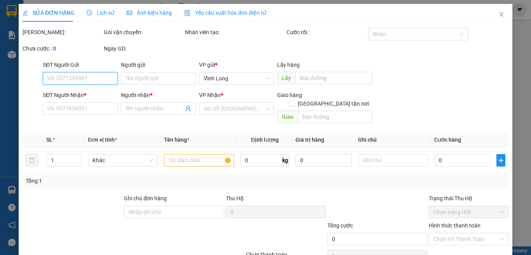
type input "BÁN LẺ KHÔNG GIAO HOÁ ĐƠN"
type input "0919191918"
type input "VŨ TIẾN THÀNH"
type input "50.000"
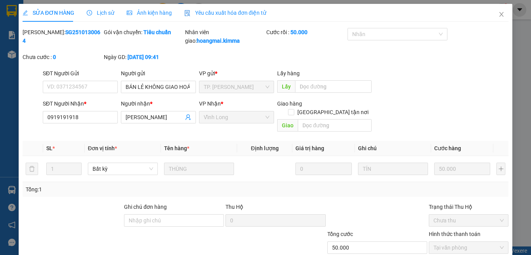
click at [227, 17] on div "Yêu cầu xuất hóa đơn điện tử" at bounding box center [225, 13] width 82 height 18
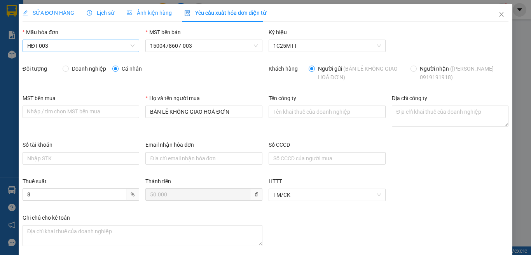
click at [63, 47] on span "HĐT-003" at bounding box center [81, 46] width 108 height 12
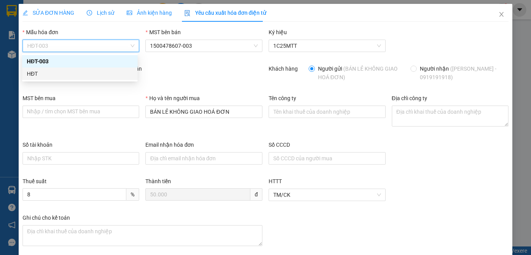
click at [33, 75] on div "HĐT" at bounding box center [80, 74] width 106 height 9
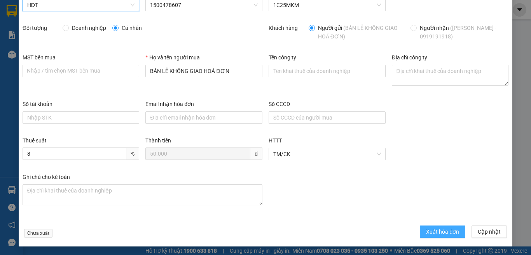
scroll to position [41, 0]
click at [420, 233] on button "Xuất hóa đơn" at bounding box center [442, 231] width 45 height 12
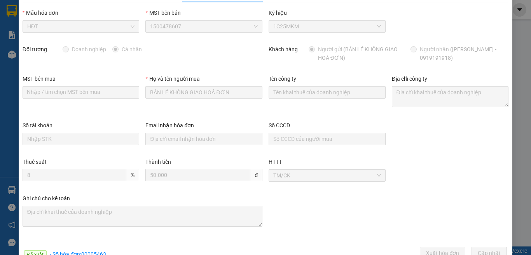
scroll to position [0, 0]
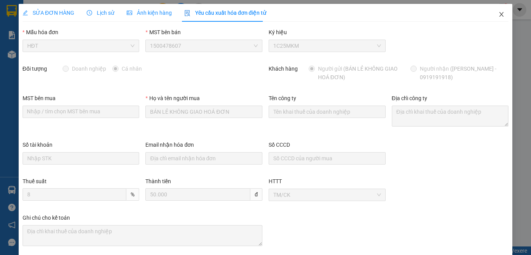
click at [498, 12] on icon "close" at bounding box center [501, 14] width 6 height 6
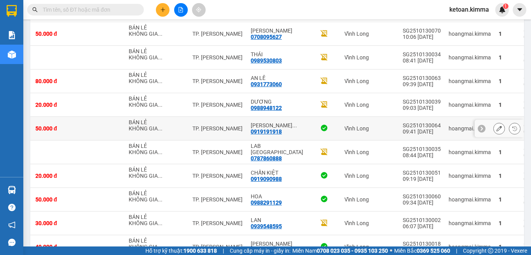
scroll to position [1169, 0]
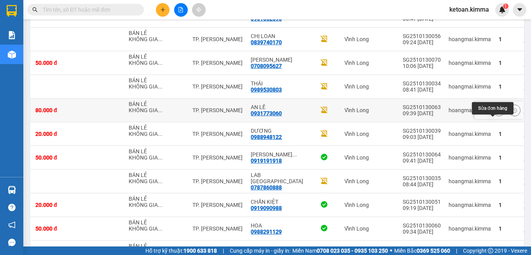
click at [493, 117] on button at bounding box center [498, 111] width 11 height 14
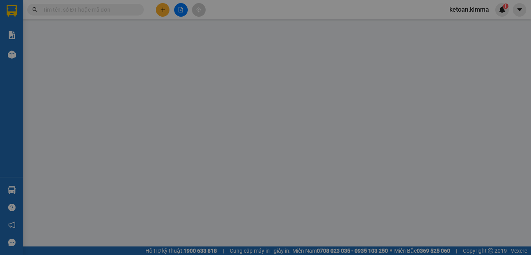
type input "BÁN LẺ KHÔNG GIAO HOÁ ĐƠN"
type input "0931773060"
type input "AN LÊ"
type input "80.000"
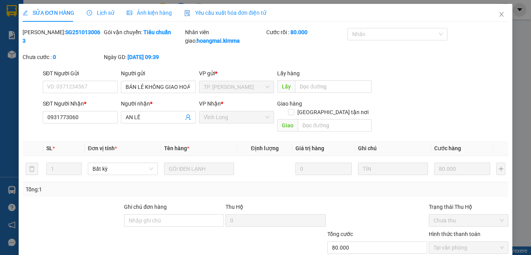
click at [216, 8] on div "Yêu cầu xuất hóa đơn điện tử" at bounding box center [225, 13] width 82 height 18
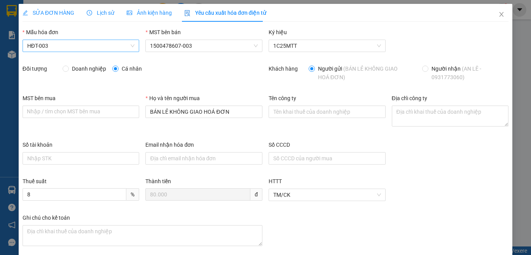
click at [45, 44] on span "HĐT-003" at bounding box center [81, 46] width 108 height 12
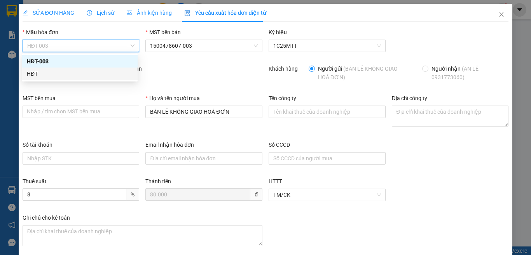
click at [31, 74] on div "HĐT" at bounding box center [80, 74] width 106 height 9
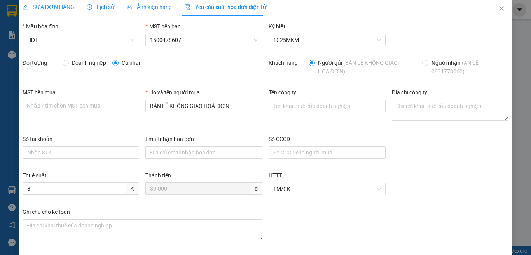
scroll to position [41, 0]
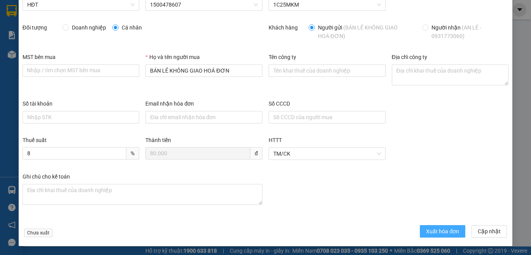
click at [433, 230] on span "Xuất hóa đơn" at bounding box center [442, 231] width 33 height 9
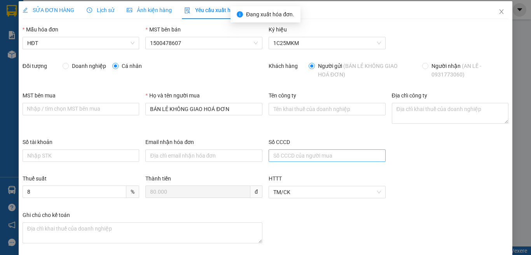
scroll to position [0, 0]
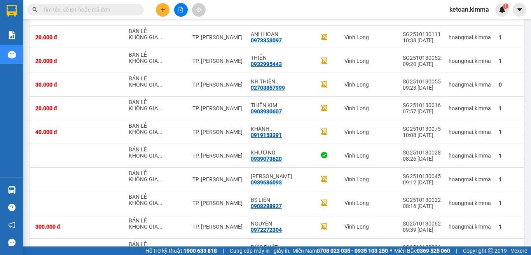
scroll to position [928, 0]
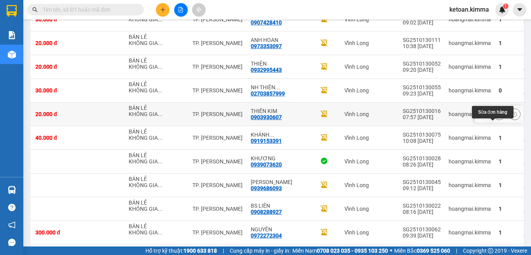
click at [496, 117] on icon at bounding box center [498, 114] width 5 height 5
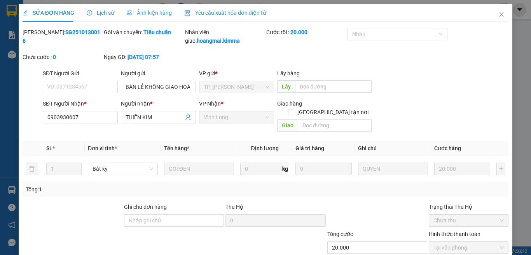
click at [204, 11] on span "Yêu cầu xuất hóa đơn điện tử" at bounding box center [225, 13] width 82 height 6
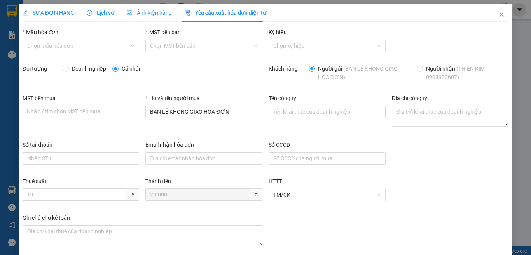
type input "8"
click at [50, 47] on span "HĐT-003" at bounding box center [81, 46] width 108 height 12
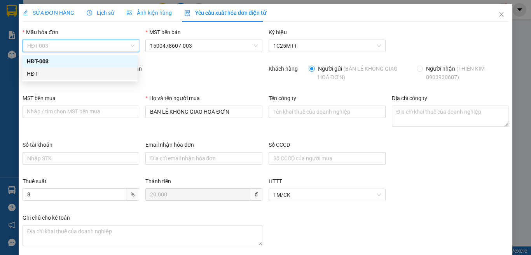
click at [33, 73] on div "HĐT" at bounding box center [80, 74] width 106 height 9
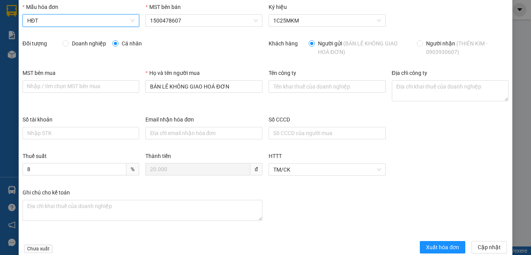
scroll to position [41, 0]
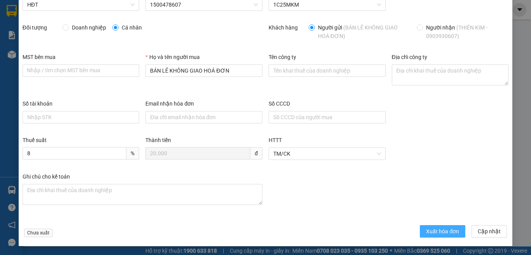
click at [430, 230] on span "Xuất hóa đơn" at bounding box center [442, 231] width 33 height 9
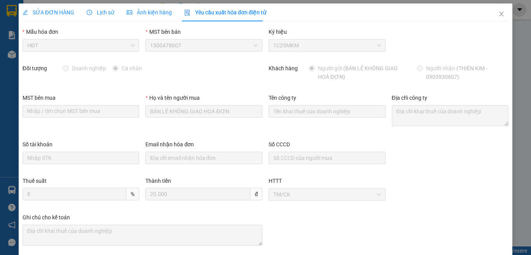
scroll to position [0, 0]
click at [499, 15] on icon "close" at bounding box center [501, 14] width 4 height 5
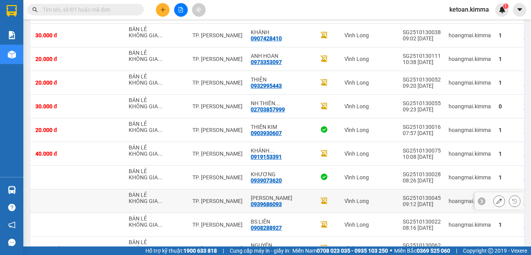
scroll to position [971, 0]
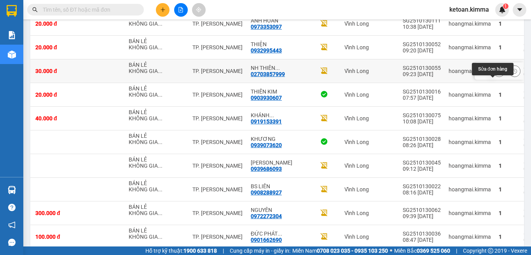
click at [496, 74] on icon at bounding box center [498, 70] width 5 height 5
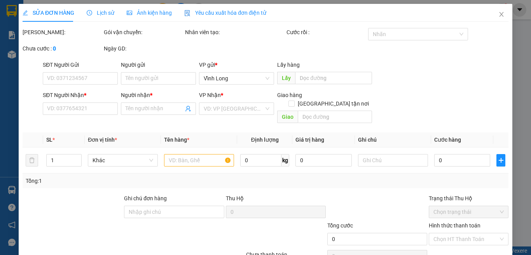
type input "BÁN LẺ KHÔNG GIAO HOÁ ĐƠN"
type input "02703857999"
type input "NH THIÊN TÂN"
type input "30.000"
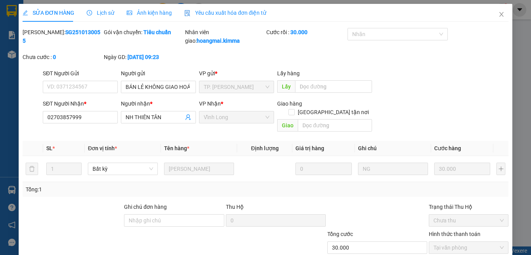
click at [215, 10] on span "Yêu cầu xuất hóa đơn điện tử" at bounding box center [225, 13] width 82 height 6
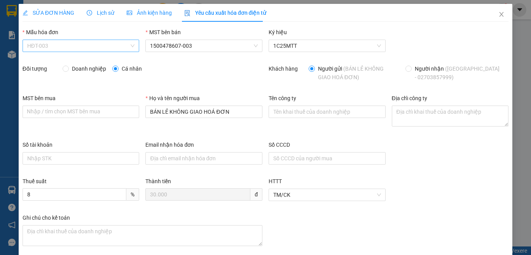
click at [63, 46] on span "HĐT-003" at bounding box center [81, 46] width 108 height 12
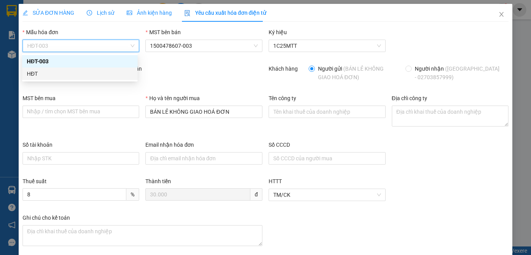
click at [30, 74] on div "HĐT" at bounding box center [80, 74] width 106 height 9
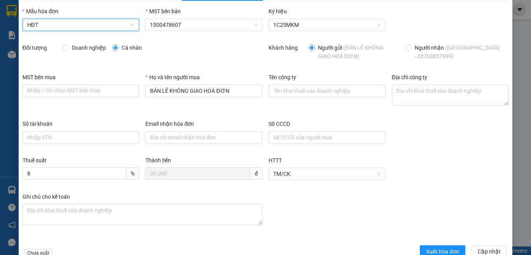
scroll to position [41, 0]
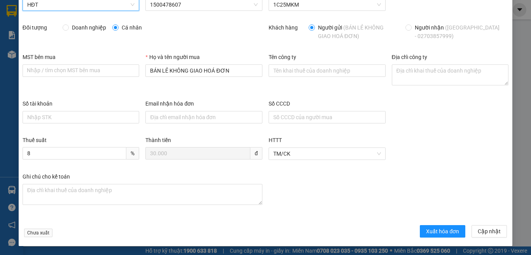
click at [415, 230] on div "Chưa xuất Xuất hóa đơn Cập [GEOGRAPHIC_DATA]" at bounding box center [265, 232] width 489 height 15
click at [420, 233] on button "Xuất hóa đơn" at bounding box center [442, 231] width 45 height 12
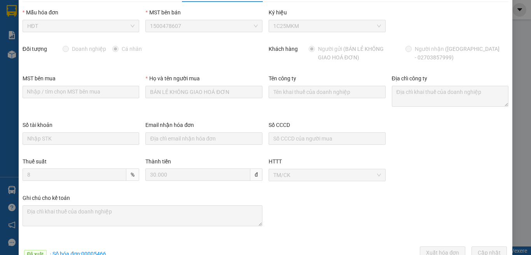
scroll to position [0, 0]
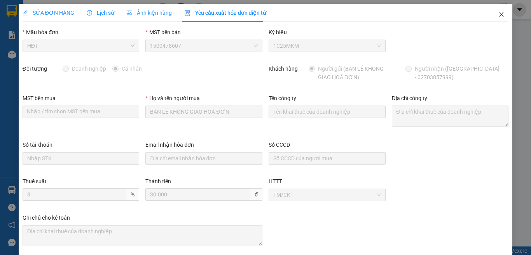
click at [498, 16] on icon "close" at bounding box center [501, 14] width 6 height 6
click at [495, 16] on div "ketoan.kimma 1" at bounding box center [476, 10] width 66 height 14
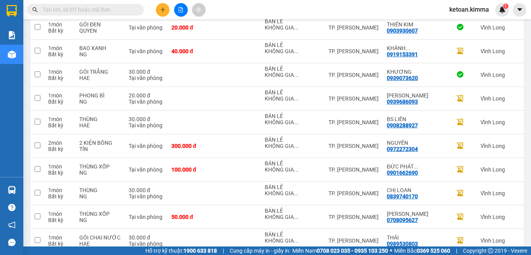
scroll to position [1566, 0]
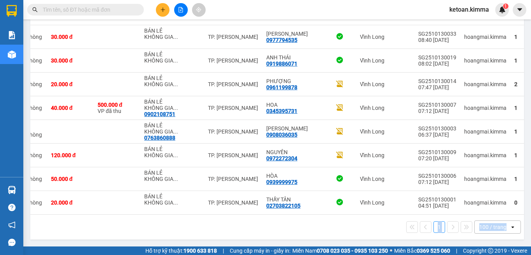
drag, startPoint x: 391, startPoint y: 215, endPoint x: 530, endPoint y: 215, distance: 139.1
click at [530, 215] on main "ver 1.8.146 Kho gửi Trên xe Kho nhận Hàng đã giao Đơn hàng 69 đơn Khối lượng 0 …" at bounding box center [265, 123] width 531 height 247
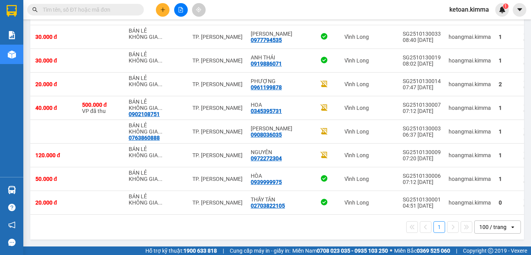
click at [357, 228] on div "1 100 / trang open" at bounding box center [276, 227] width 487 height 13
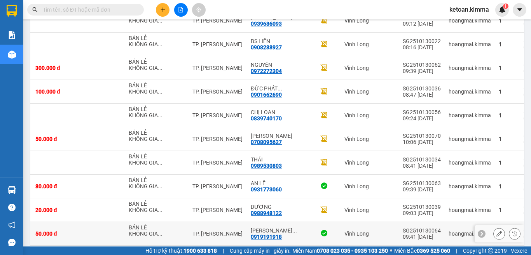
scroll to position [1139, 0]
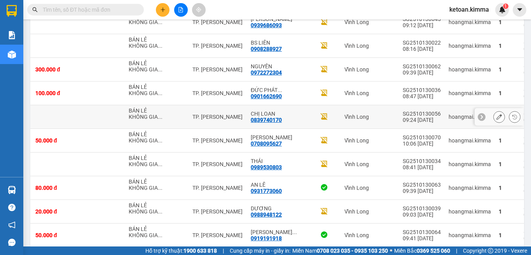
click at [496, 120] on icon at bounding box center [498, 116] width 5 height 5
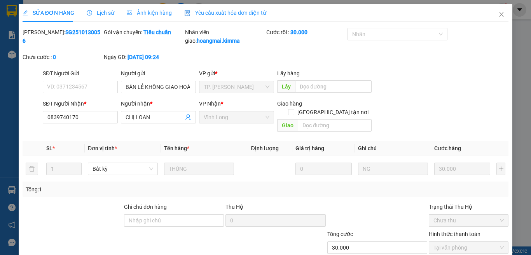
type input "BÁN LẺ KHÔNG GIAO HOÁ ĐƠN"
type input "0839740170"
type input "CHỊ LOAN"
type input "30.000"
click at [225, 15] on span "Yêu cầu xuất hóa đơn điện tử" at bounding box center [225, 13] width 82 height 6
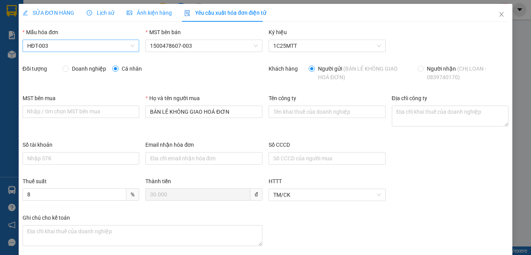
click at [60, 46] on span "HĐT-003" at bounding box center [81, 46] width 108 height 12
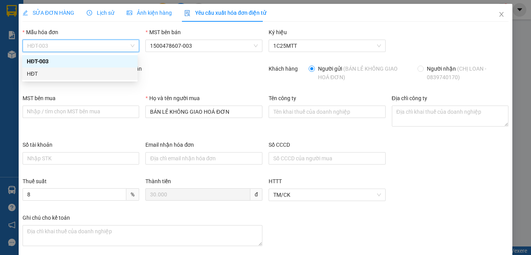
click at [36, 75] on div "HĐT" at bounding box center [80, 74] width 106 height 9
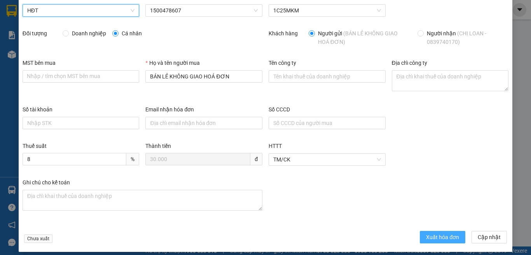
scroll to position [41, 0]
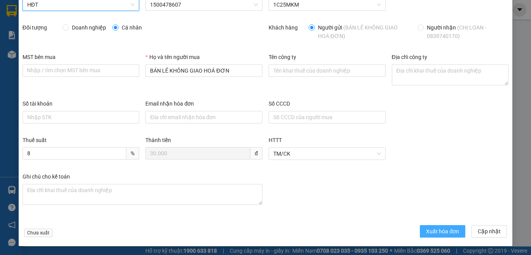
click at [435, 230] on span "Xuất hóa đơn" at bounding box center [442, 231] width 33 height 9
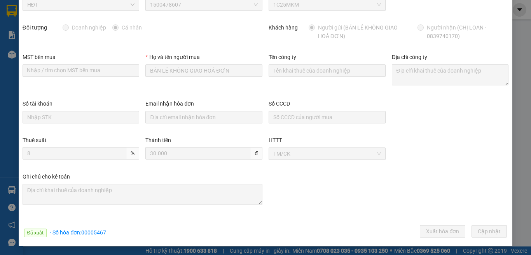
scroll to position [0, 0]
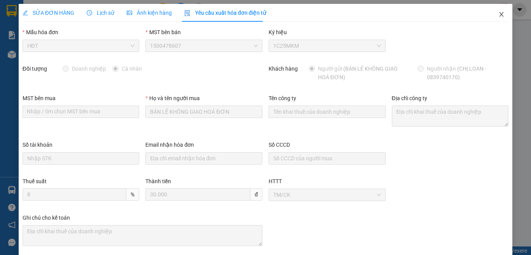
click at [499, 16] on icon "close" at bounding box center [501, 14] width 4 height 5
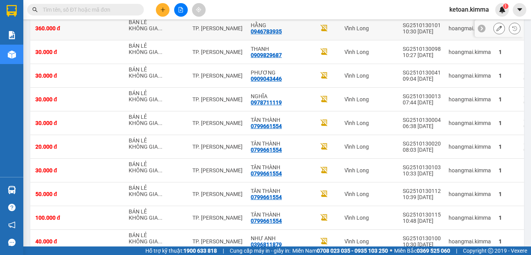
scroll to position [709, 0]
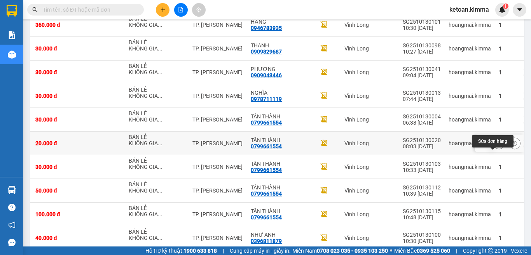
click at [496, 146] on icon at bounding box center [498, 143] width 5 height 5
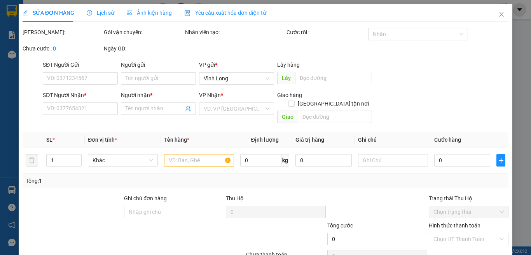
type input "BÁN LẺ KHÔNG GIAO HOÁ ĐƠN"
type input "0799661554"
type input "TÂN THÀNH"
type input "20.000"
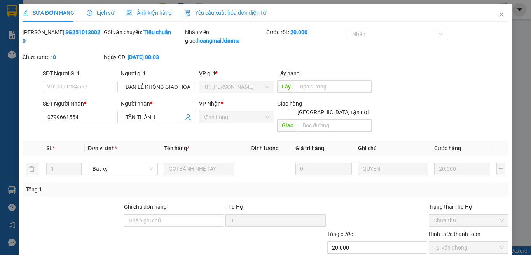
click at [226, 13] on span "Yêu cầu xuất hóa đơn điện tử" at bounding box center [225, 13] width 82 height 6
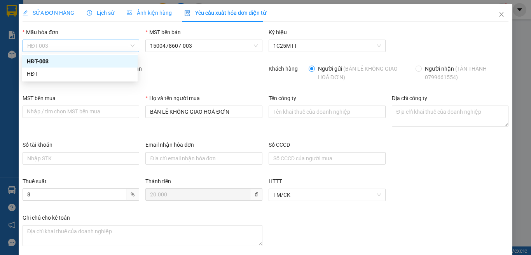
click at [64, 44] on span "HĐT-003" at bounding box center [81, 46] width 108 height 12
drag, startPoint x: 30, startPoint y: 74, endPoint x: 35, endPoint y: 74, distance: 4.3
click at [30, 74] on div "HĐT" at bounding box center [80, 74] width 106 height 9
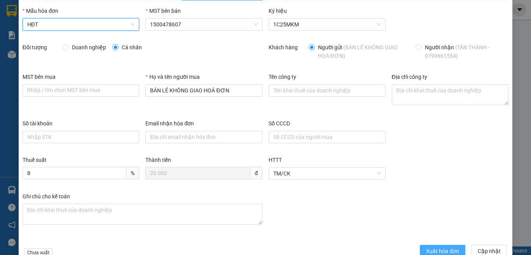
scroll to position [41, 0]
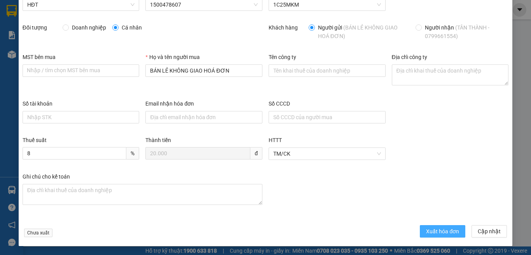
click at [441, 235] on span "Xuất hóa đơn" at bounding box center [442, 231] width 33 height 9
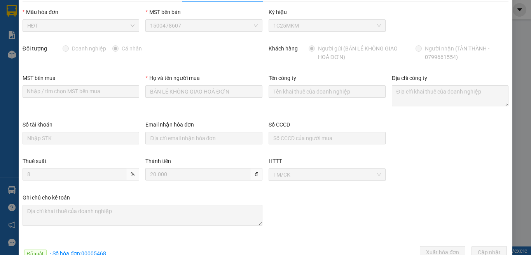
scroll to position [0, 0]
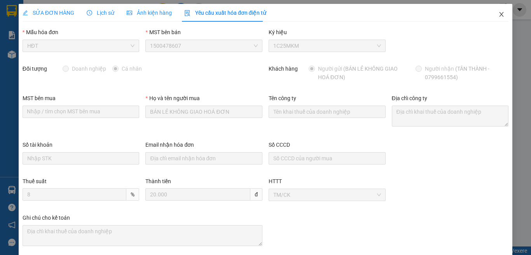
click at [498, 14] on icon "close" at bounding box center [501, 14] width 6 height 6
